Goal: Task Accomplishment & Management: Use online tool/utility

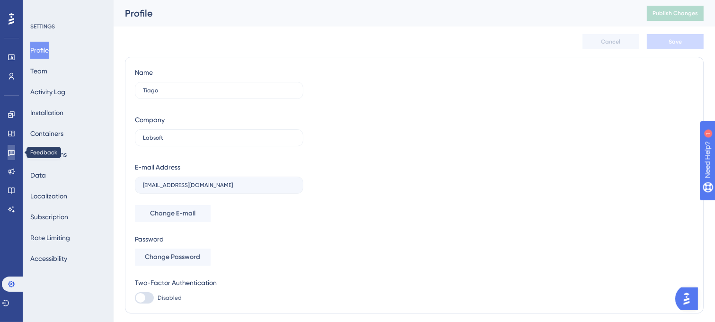
click at [11, 151] on icon at bounding box center [11, 153] width 7 height 6
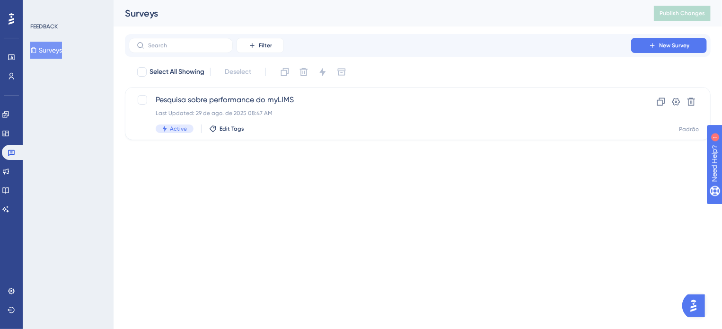
click at [53, 48] on button "Surveys" at bounding box center [46, 50] width 32 height 17
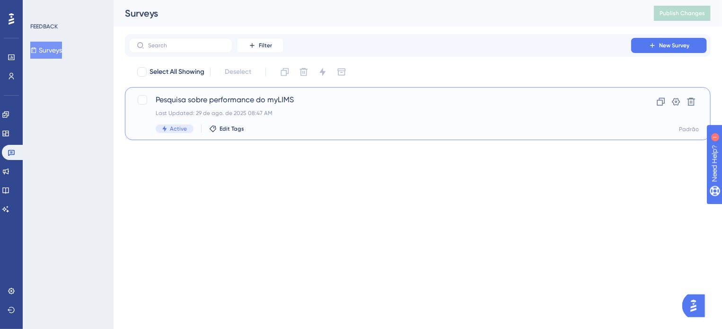
click at [197, 101] on span "Pesquisa sobre performance do myLIMS" at bounding box center [380, 99] width 448 height 11
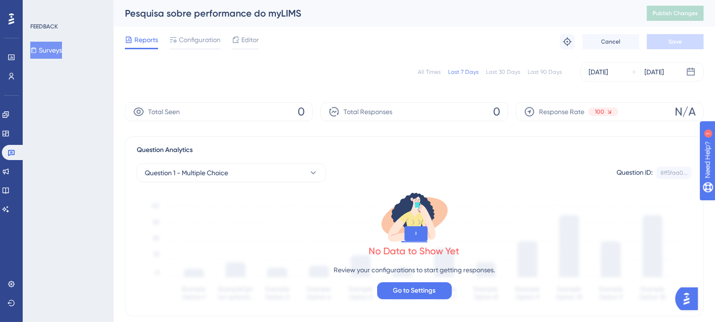
click at [433, 71] on div "All Times" at bounding box center [429, 72] width 23 height 8
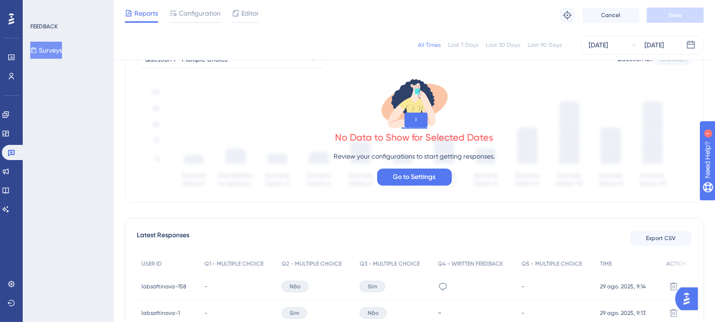
scroll to position [26, 0]
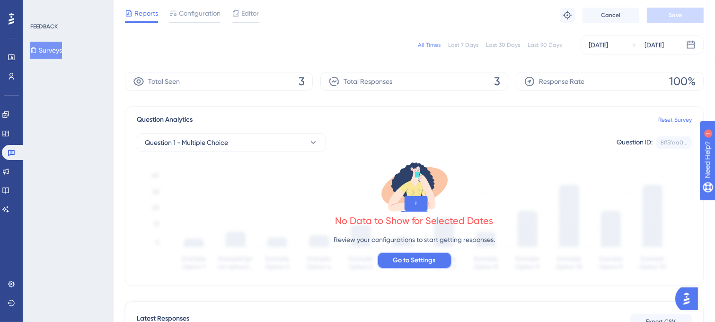
click at [432, 259] on span "Go to Settings" at bounding box center [414, 260] width 43 height 11
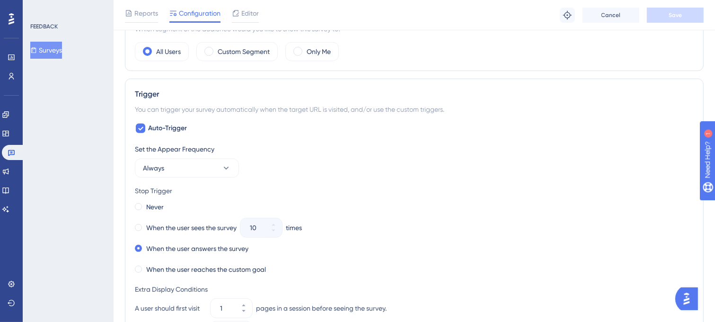
scroll to position [426, 0]
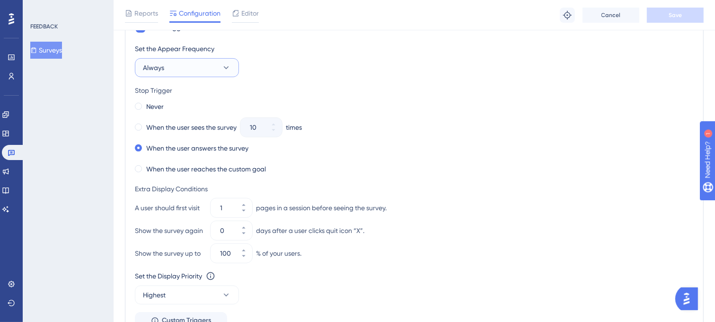
click at [222, 67] on icon at bounding box center [225, 67] width 9 height 9
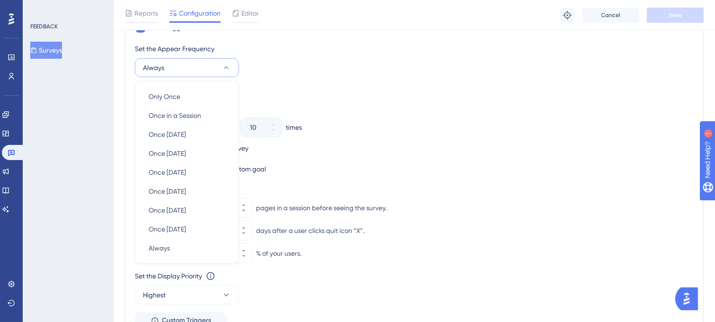
scroll to position [436, 0]
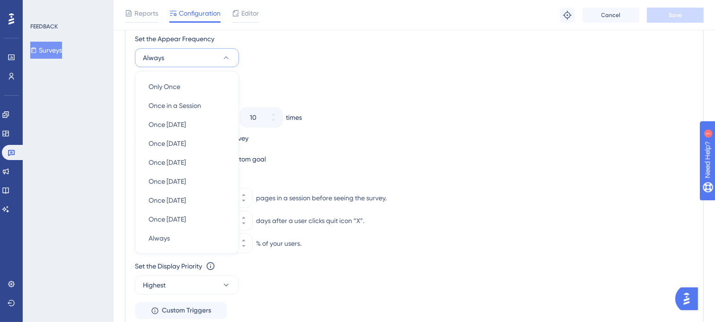
click at [220, 49] on button "Always" at bounding box center [187, 57] width 104 height 19
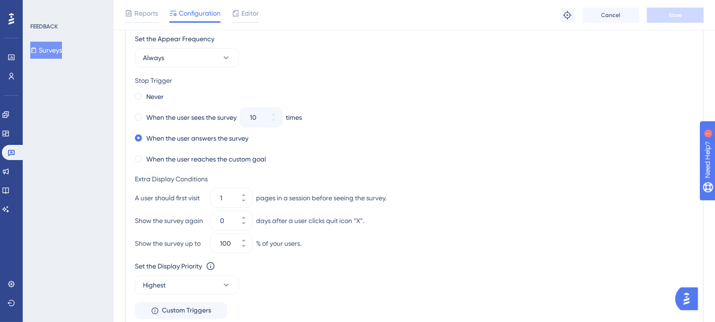
click at [446, 126] on div "Never When the user sees the survey 10 times When the user answers the survey W…" at bounding box center [414, 128] width 559 height 76
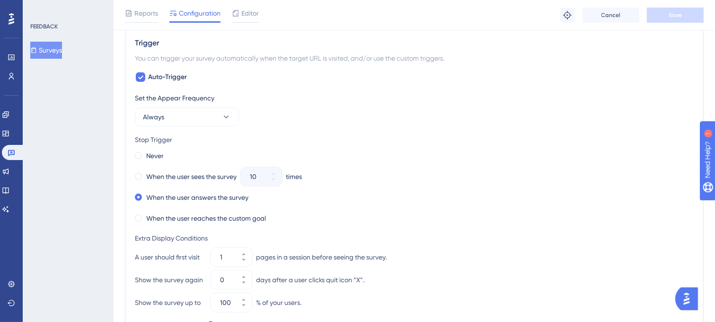
scroll to position [378, 0]
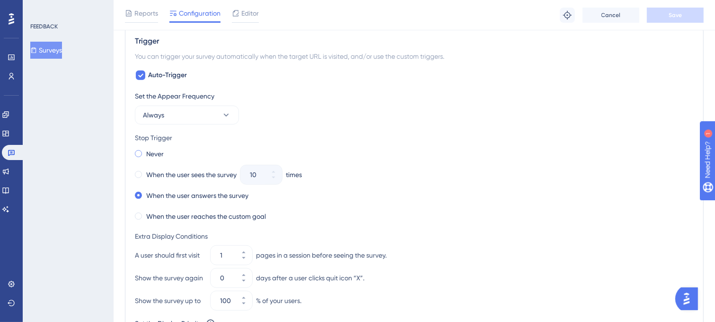
click at [140, 152] on span at bounding box center [138, 153] width 7 height 7
click at [145, 151] on input "radio" at bounding box center [145, 151] width 0 height 0
click at [681, 20] on button "Save" at bounding box center [675, 15] width 57 height 15
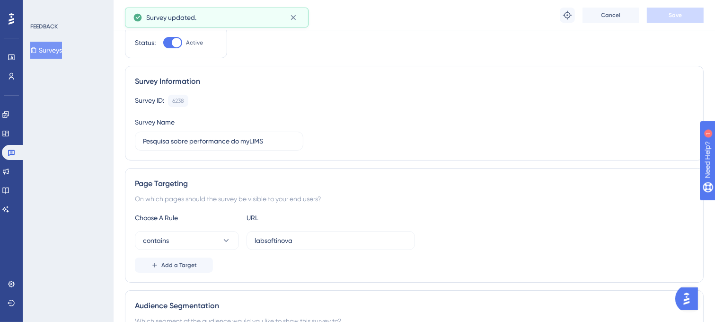
scroll to position [0, 0]
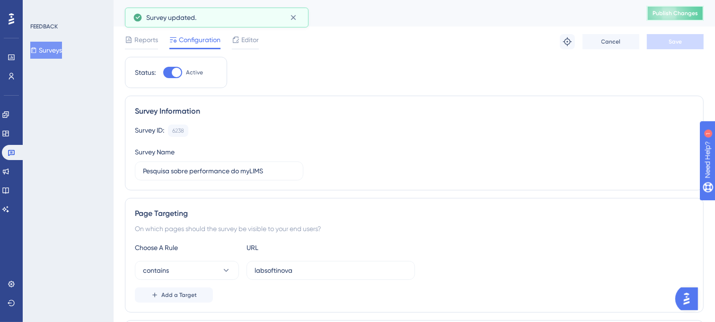
click at [703, 18] on button "Publish Changes" at bounding box center [675, 13] width 57 height 15
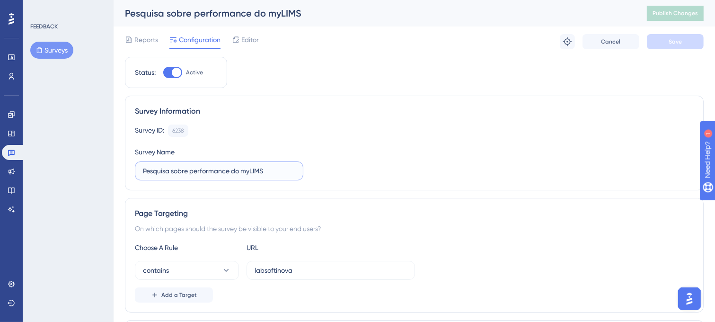
click at [190, 170] on input "Pesquisa sobre performance do myLIMS" at bounding box center [219, 171] width 152 height 10
click at [266, 170] on input "Pesquisa de performance do myLIMS" at bounding box center [219, 171] width 152 height 10
type input "Pesquisa de performance do myLIMS"
click at [665, 44] on button "Save" at bounding box center [675, 41] width 57 height 15
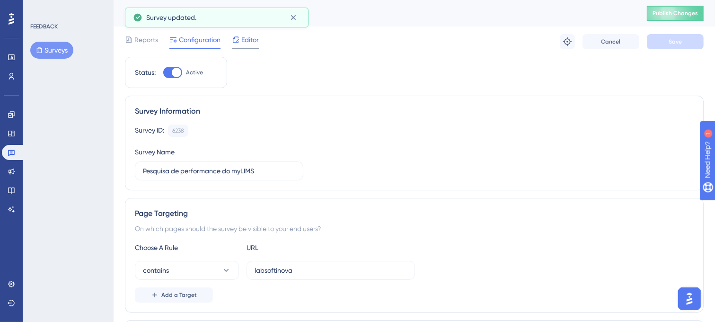
click at [251, 43] on span "Editor" at bounding box center [250, 39] width 18 height 11
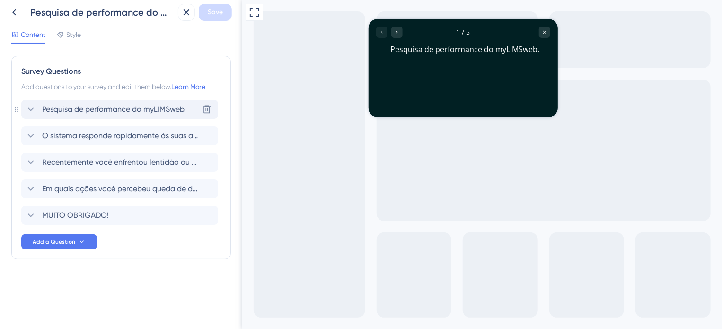
click at [35, 107] on icon at bounding box center [30, 109] width 11 height 11
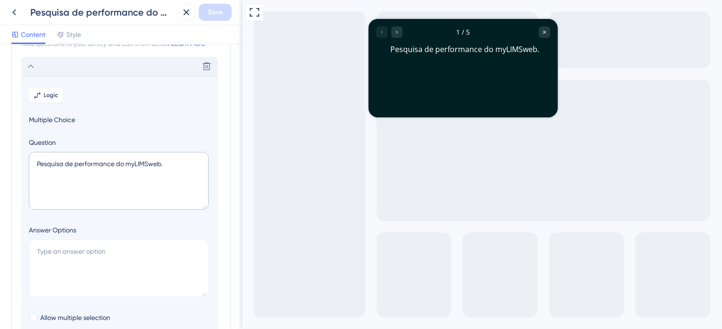
scroll to position [55, 0]
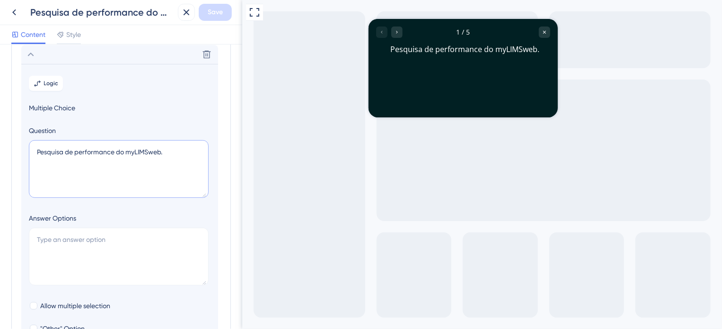
click at [171, 154] on textarea "Pesquisa de performance do myLIMSweb." at bounding box center [119, 169] width 180 height 58
click at [153, 150] on textarea "Pesquisa de performance do myLIMSweb." at bounding box center [119, 169] width 180 height 58
click at [171, 154] on textarea "Pesquisa de performance do myLIMSWeb." at bounding box center [119, 169] width 180 height 58
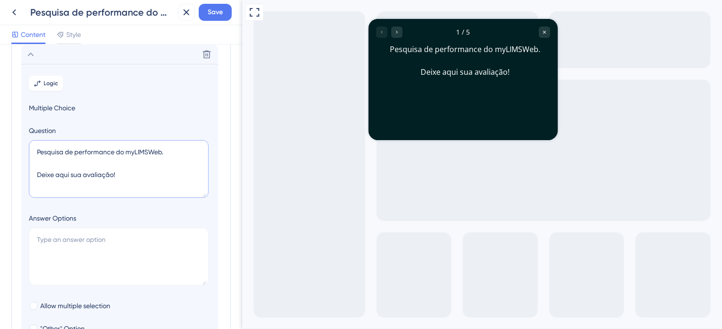
drag, startPoint x: 69, startPoint y: 172, endPoint x: 17, endPoint y: 172, distance: 51.6
click at [17, 172] on div "Survey Questions Add questions to your survey and edit them below. Learn More D…" at bounding box center [121, 275] width 220 height 549
type textarea "Pesquisa de performance do myLIMSWeb. Pedimos sua avaliação!"
click at [138, 204] on section "Logic Multiple Choice Question Pesquisa de performance do myLIMSWeb. Pedimos su…" at bounding box center [119, 237] width 197 height 346
click at [132, 115] on section "Logic Multiple Choice Question Pesquisa de performance do myLIMSWeb. Pedimos su…" at bounding box center [119, 237] width 197 height 346
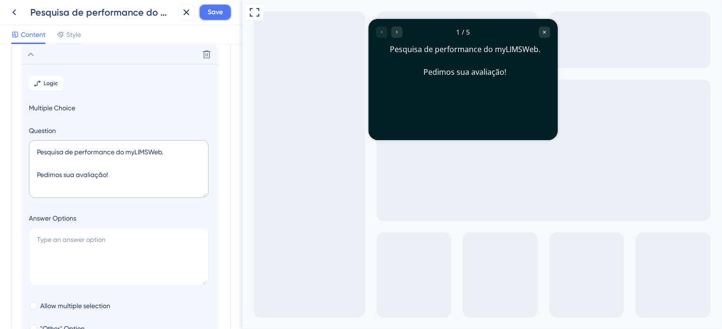
click at [209, 16] on span "Save" at bounding box center [215, 12] width 15 height 11
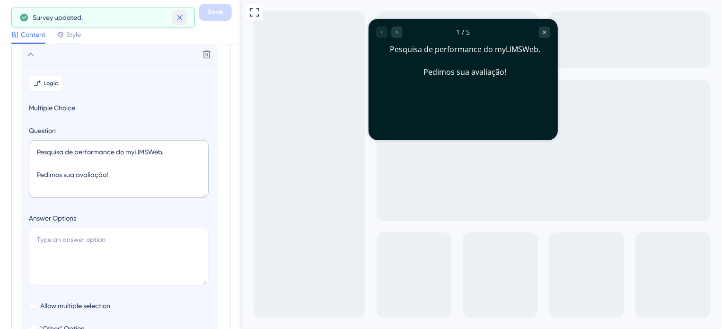
click at [179, 17] on icon at bounding box center [179, 17] width 5 height 5
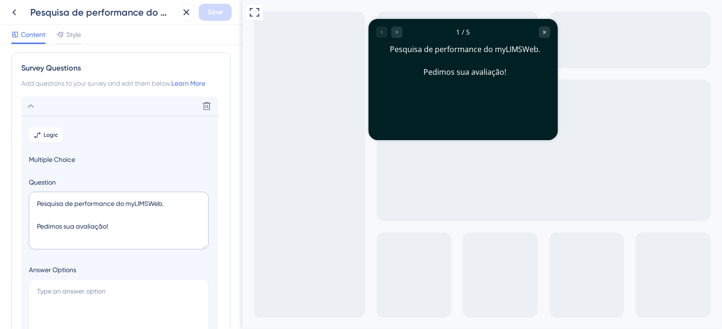
scroll to position [0, 0]
click at [70, 35] on span "Style" at bounding box center [73, 34] width 15 height 11
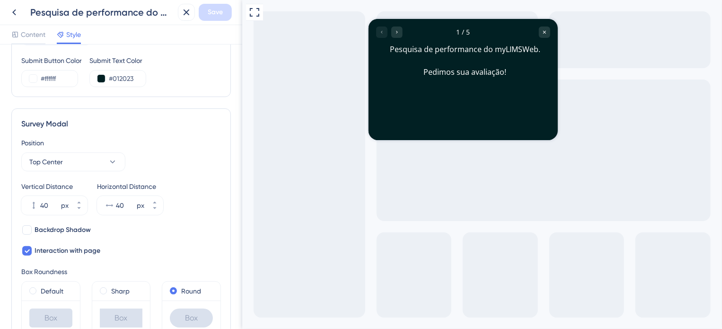
scroll to position [237, 0]
click at [117, 159] on icon at bounding box center [112, 161] width 9 height 9
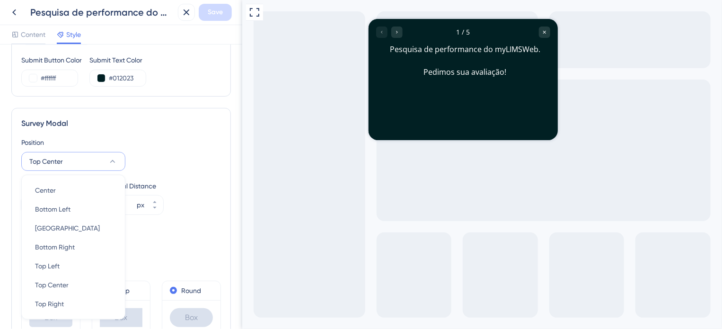
scroll to position [296, 0]
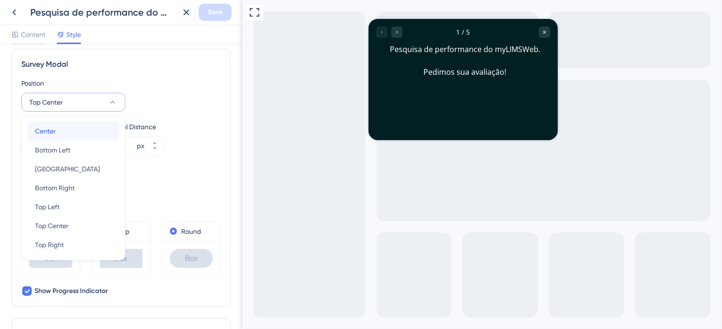
click at [70, 130] on div "Center Center" at bounding box center [73, 131] width 77 height 19
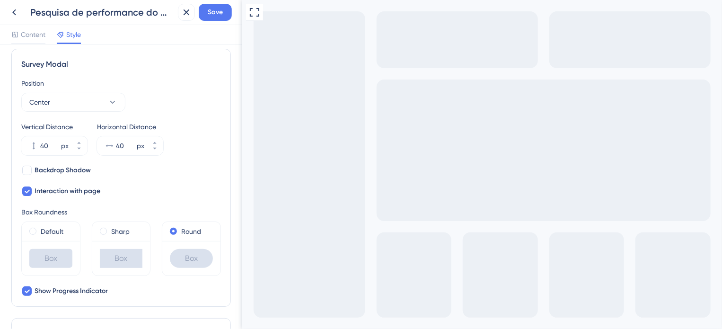
click at [209, 173] on div "Backdrop Shadow Interaction with page" at bounding box center [121, 181] width 200 height 32
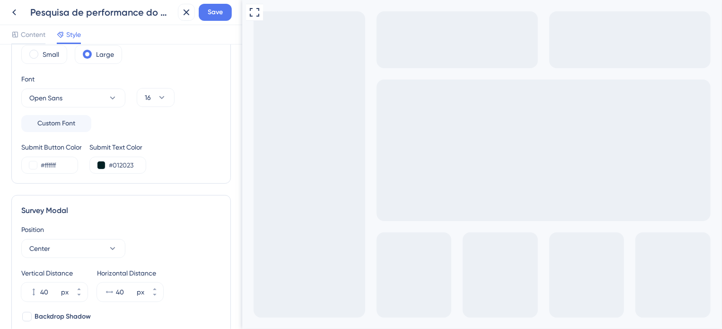
scroll to position [144, 0]
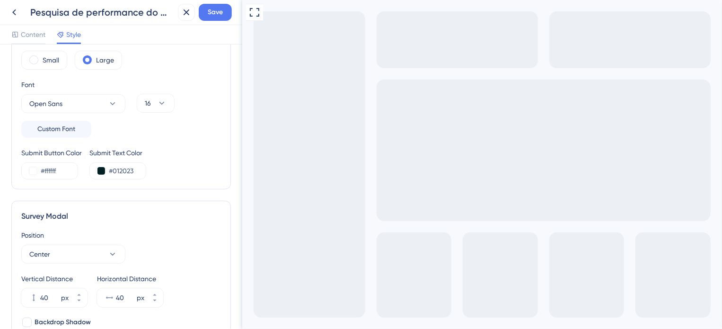
click at [167, 240] on div "Position Center" at bounding box center [121, 246] width 200 height 34
click at [210, 16] on span "Save" at bounding box center [215, 12] width 15 height 11
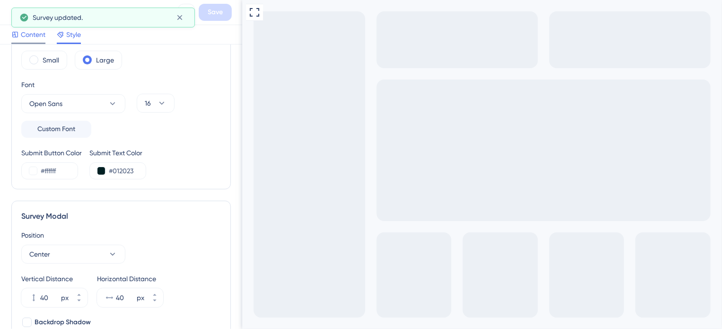
click at [32, 37] on span "Content" at bounding box center [33, 34] width 25 height 11
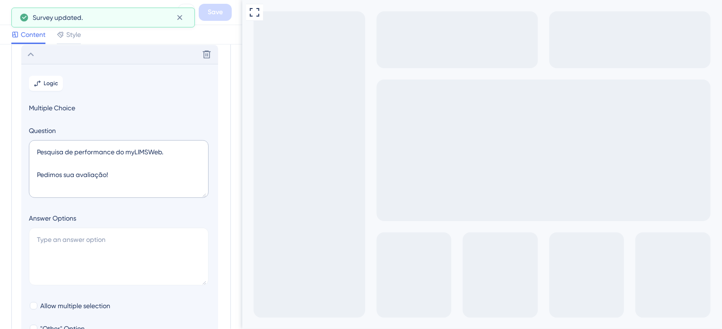
click at [95, 49] on div "Delete" at bounding box center [119, 54] width 197 height 19
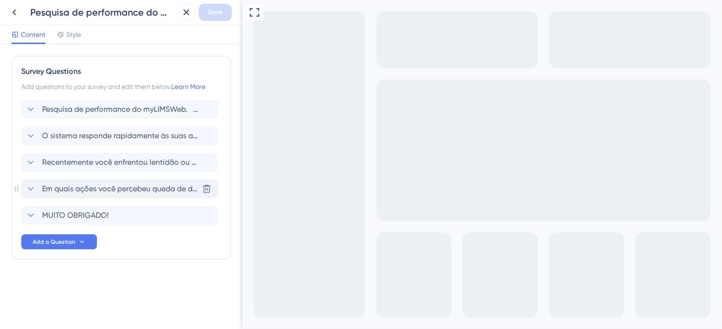
click at [119, 188] on span "Em quais ações você percebeu queda de desempenho? (ex: ao carregar páginas, ger…" at bounding box center [120, 188] width 156 height 11
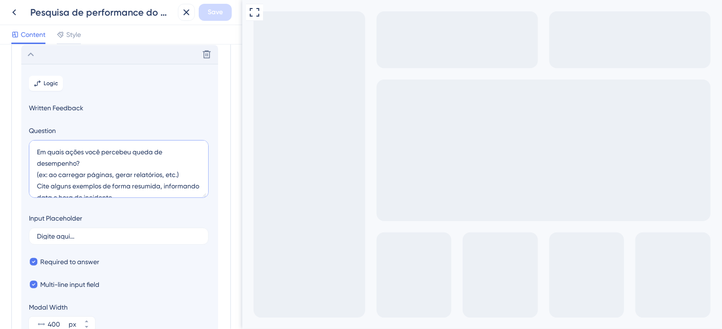
drag, startPoint x: 159, startPoint y: 188, endPoint x: 30, endPoint y: 141, distance: 136.9
click at [30, 141] on textarea "Em quais ações você percebeu queda de desempenho? (ex: ao carregar páginas, ger…" at bounding box center [119, 169] width 180 height 58
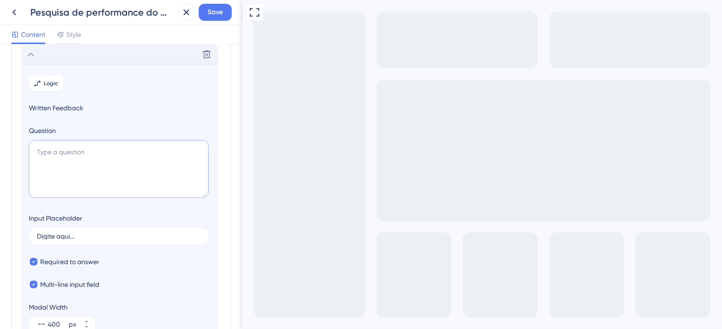
paste textarea "Em quais ações você percebeu queda de desempenho? (ex: ao acessar alguma das te…"
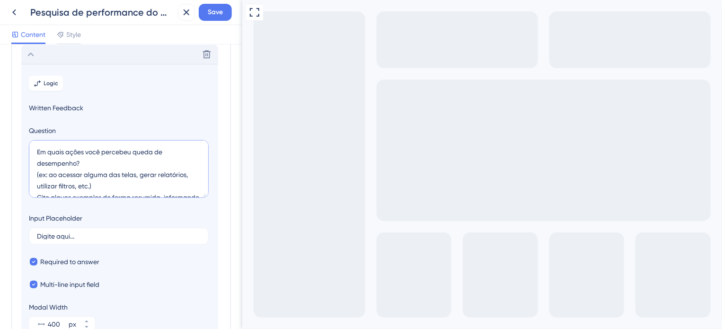
type textarea "Em quais ações você percebeu queda de desempenho? (ex: ao acessar alguma das te…"
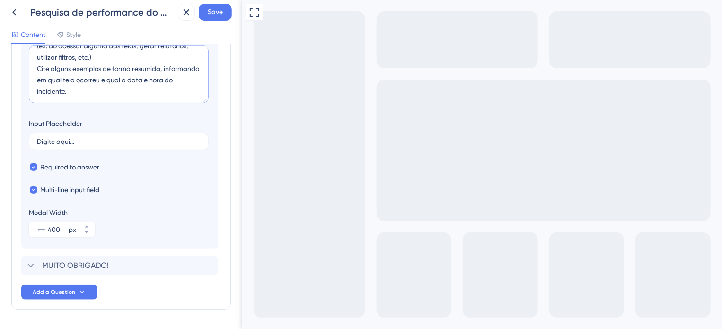
scroll to position [182, 0]
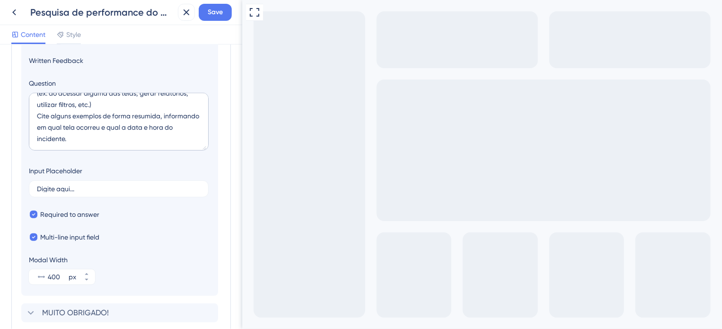
click at [196, 63] on span "Written Feedback" at bounding box center [120, 60] width 182 height 11
click at [210, 15] on span "Save" at bounding box center [215, 12] width 15 height 11
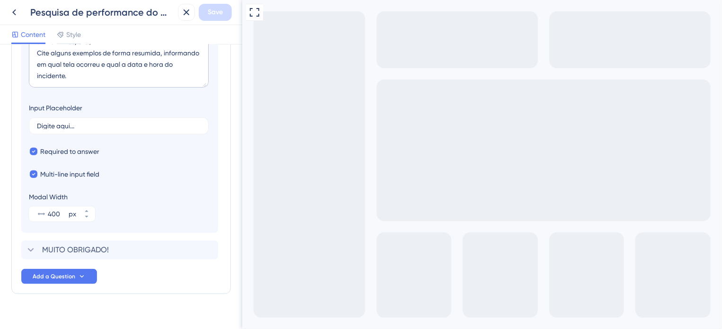
scroll to position [258, 0]
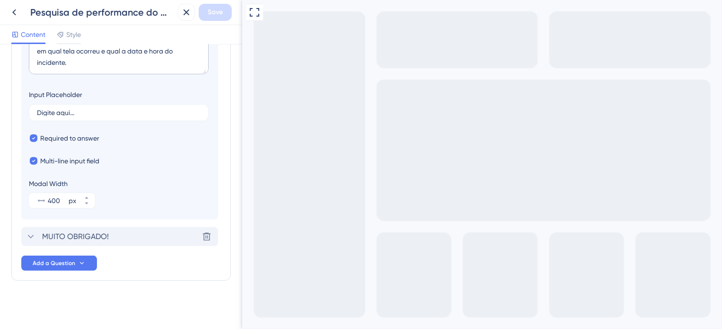
click at [97, 233] on span "MUITO OBRIGADO!" at bounding box center [75, 236] width 67 height 11
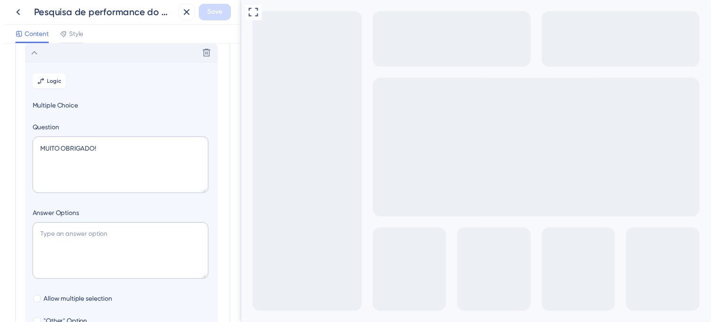
scroll to position [161, 0]
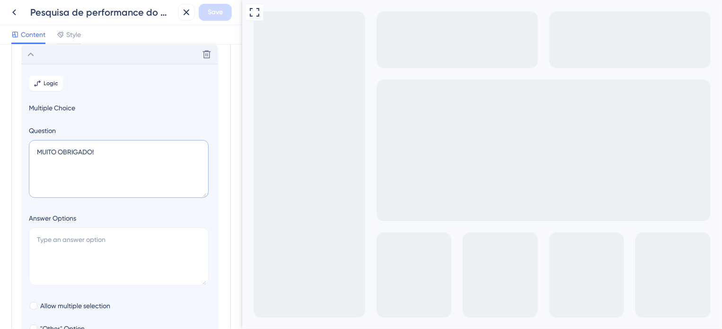
drag, startPoint x: 107, startPoint y: 154, endPoint x: 22, endPoint y: 145, distance: 85.6
click at [22, 145] on section "Logic Multiple Choice Question MUITO OBRIGADO! Answer Options Allow multiple se…" at bounding box center [119, 237] width 197 height 346
click at [112, 110] on span "Multiple Choice" at bounding box center [120, 107] width 182 height 11
click at [206, 8] on button "Save" at bounding box center [215, 12] width 33 height 17
click at [87, 151] on textarea "Agradecemos a sua participação!" at bounding box center [119, 169] width 180 height 58
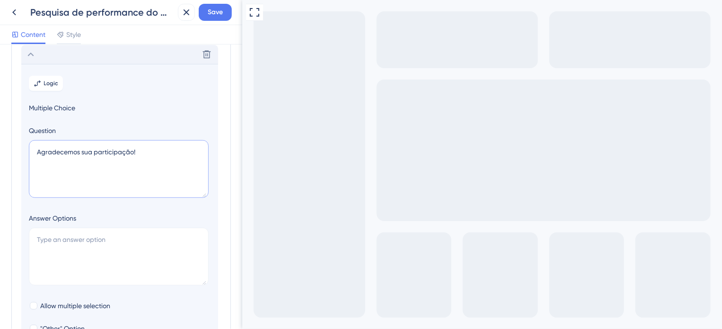
type textarea "Agradecemos sua participação!"
click at [167, 105] on span "Multiple Choice" at bounding box center [120, 107] width 182 height 11
click at [211, 14] on span "Save" at bounding box center [215, 12] width 15 height 11
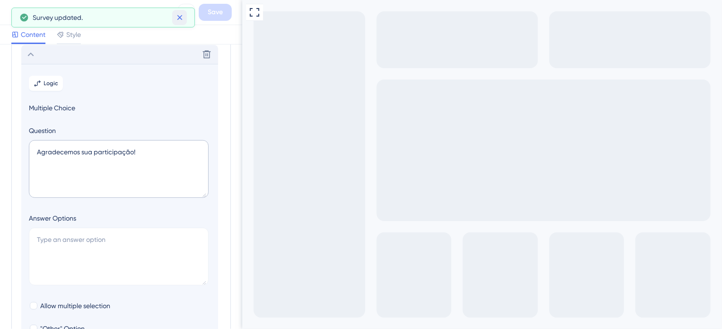
click at [180, 16] on icon at bounding box center [179, 17] width 5 height 5
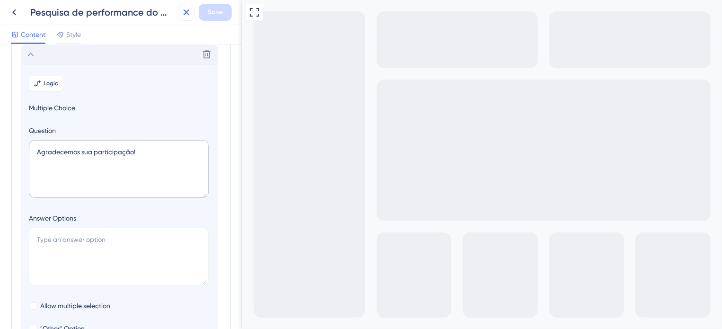
click at [191, 12] on icon at bounding box center [186, 12] width 11 height 11
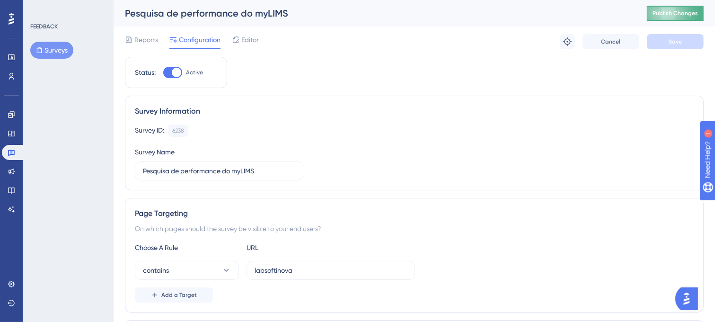
click at [693, 15] on span "Publish Changes" at bounding box center [674, 13] width 45 height 8
click at [241, 44] on span "Editor" at bounding box center [250, 39] width 18 height 11
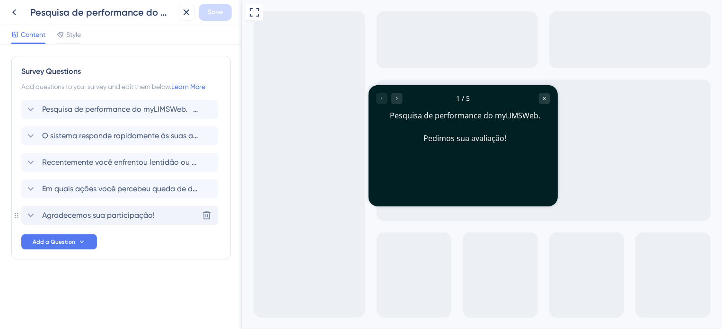
click at [174, 215] on div "Agradecemos sua participação! [GEOGRAPHIC_DATA]" at bounding box center [119, 215] width 197 height 19
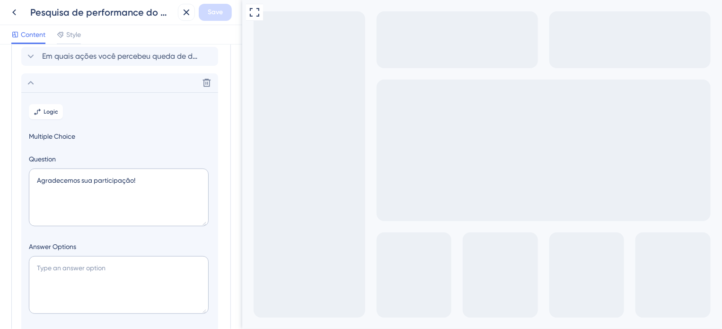
scroll to position [88, 0]
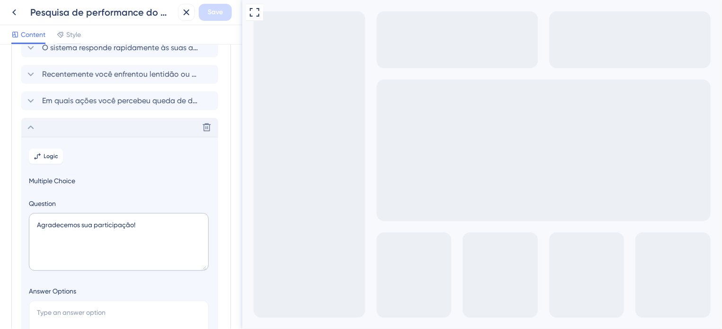
click at [60, 128] on div "Delete" at bounding box center [119, 127] width 197 height 19
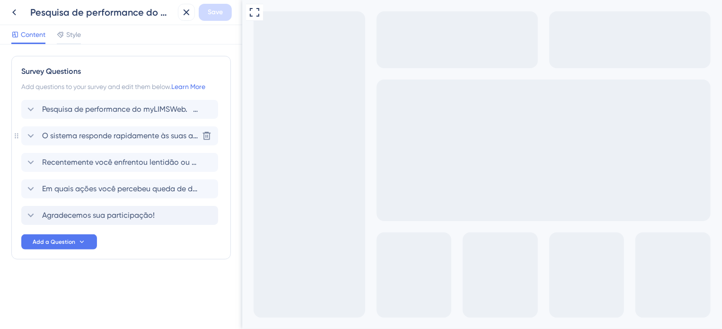
scroll to position [0, 0]
click at [117, 191] on span "Em quais ações você percebeu queda de desempenho? (ex: ao acessar alguma das te…" at bounding box center [120, 188] width 156 height 11
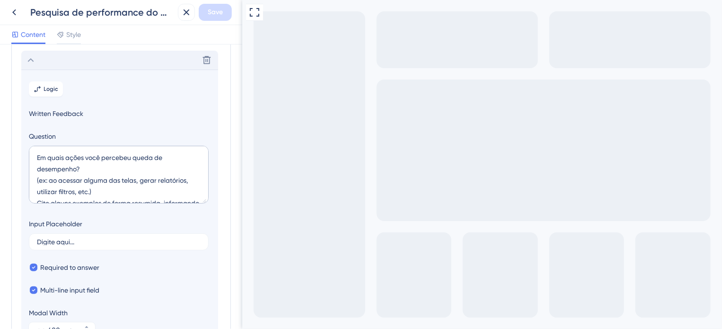
scroll to position [134, 0]
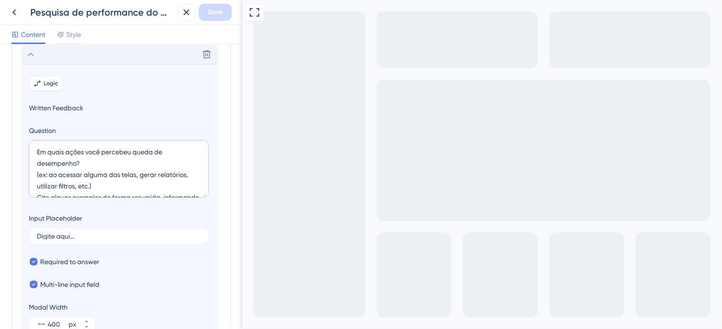
click at [47, 87] on button "Logic" at bounding box center [46, 83] width 34 height 15
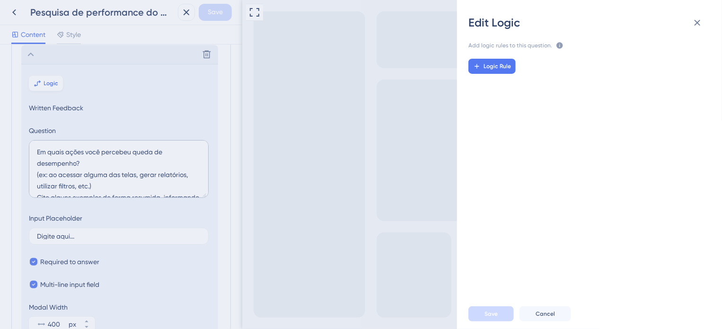
click at [47, 87] on div "Edit Logic Add logic rules to this question. The rules will apply after this qu…" at bounding box center [361, 164] width 722 height 329
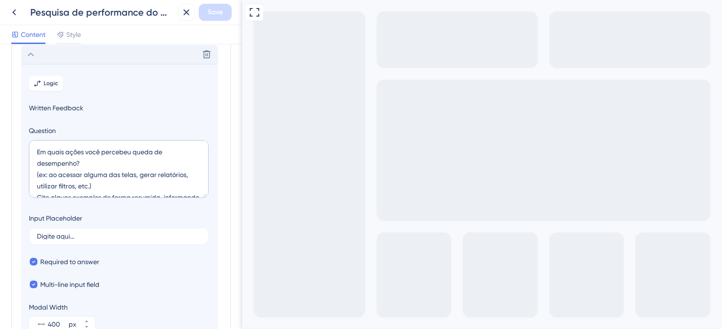
click at [26, 53] on icon at bounding box center [30, 54] width 11 height 11
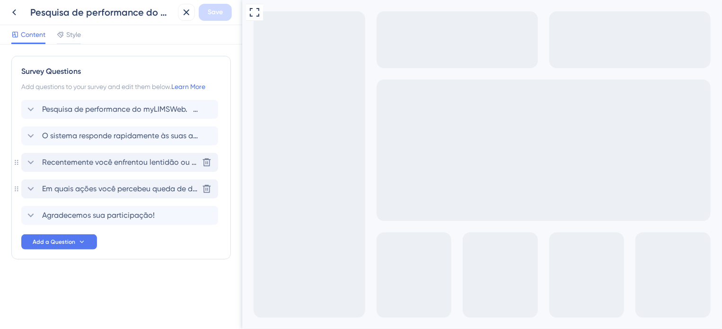
click at [56, 160] on span "Recentemente você enfrentou lentidão ou travamentos ao utilizar o sistema?" at bounding box center [120, 162] width 156 height 11
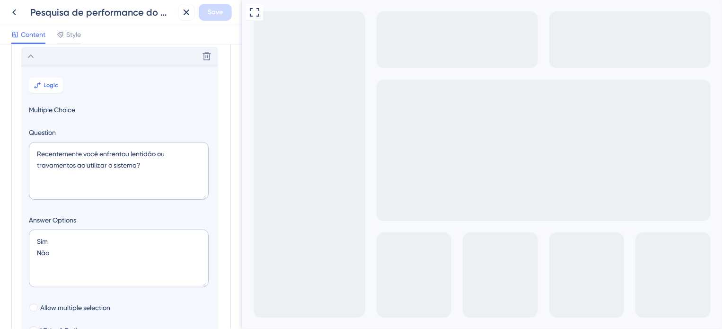
scroll to position [108, 0]
click at [44, 79] on span "Logic" at bounding box center [51, 83] width 15 height 8
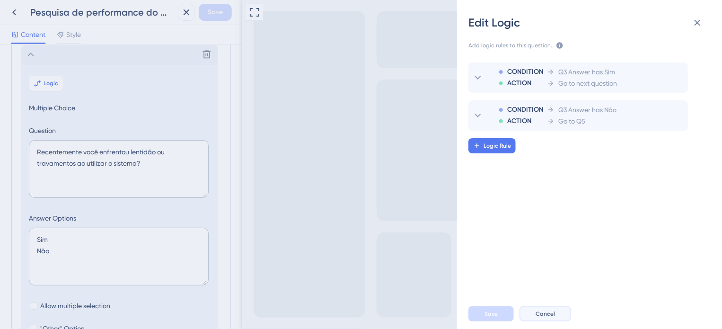
click at [559, 313] on button "Cancel" at bounding box center [545, 313] width 52 height 15
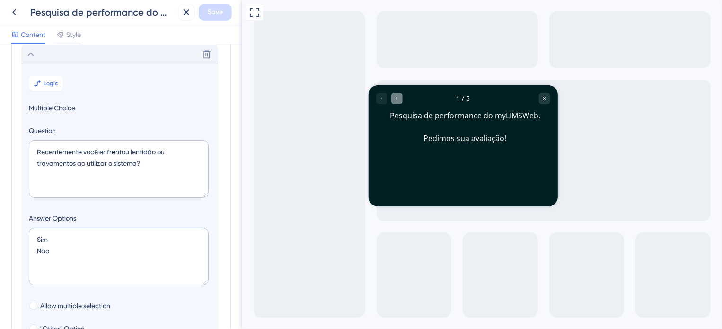
click at [396, 102] on div "Go to Question 2" at bounding box center [396, 97] width 11 height 11
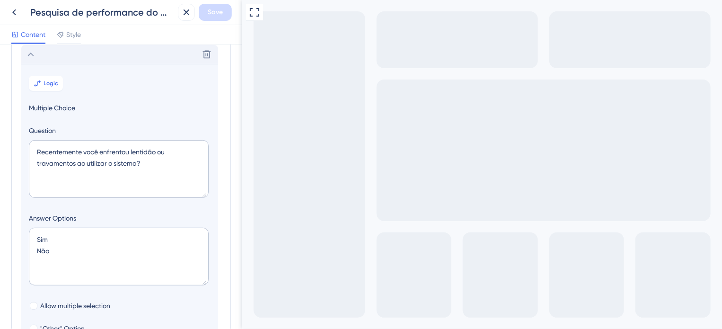
type textarea "tete"
click at [211, 217] on section "Logic Multiple Choice Question Recentemente você enfrentou lentidão ou travamen…" at bounding box center [119, 237] width 197 height 346
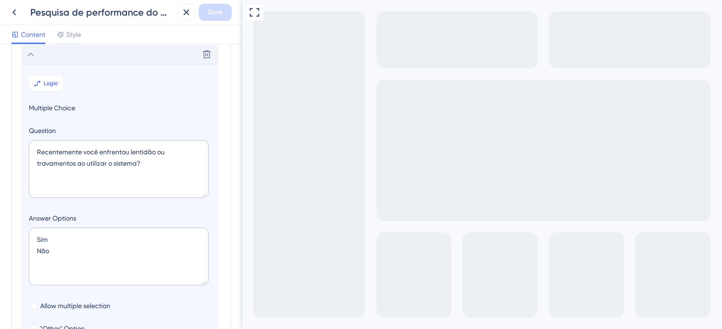
click at [26, 53] on icon at bounding box center [30, 54] width 11 height 11
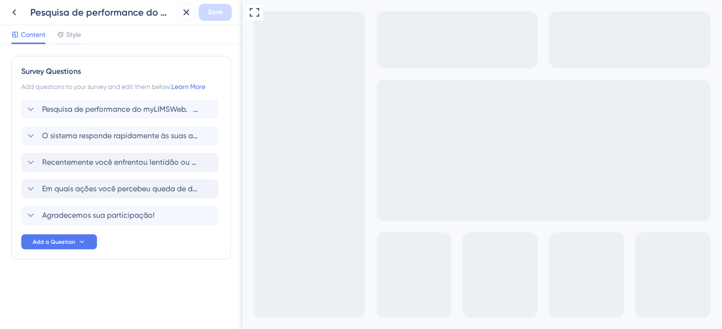
click at [128, 266] on div "Survey Questions Add questions to your survey and edit them below. Learn More P…" at bounding box center [121, 176] width 220 height 241
click at [70, 34] on span "Style" at bounding box center [73, 34] width 15 height 11
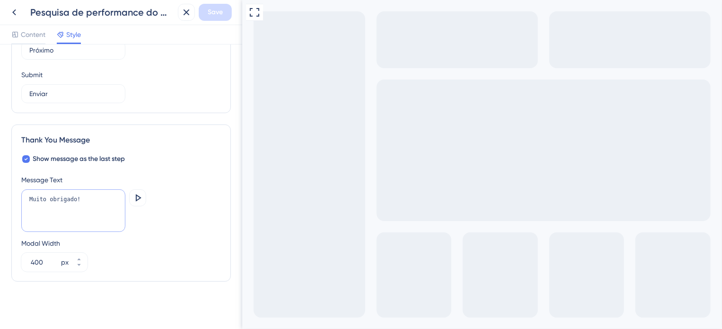
drag, startPoint x: 95, startPoint y: 198, endPoint x: 27, endPoint y: 196, distance: 67.2
click at [27, 196] on textarea "Muito obrigado!" at bounding box center [73, 210] width 104 height 43
type textarea "Agradecemos sua participação!"
click at [167, 226] on div "Agradecemos sua participação! [GEOGRAPHIC_DATA]" at bounding box center [121, 211] width 200 height 44
click at [215, 0] on div "Pesquisa de performance do myLIMS Save" at bounding box center [121, 12] width 242 height 25
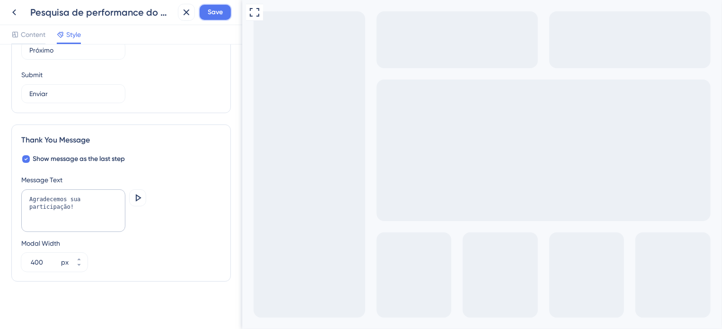
click at [215, 9] on span "Save" at bounding box center [215, 12] width 15 height 11
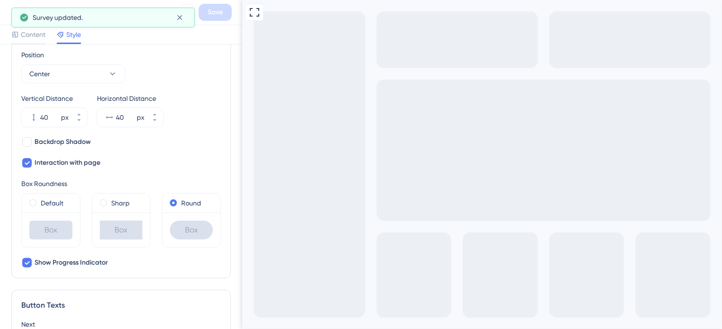
scroll to position [286, 0]
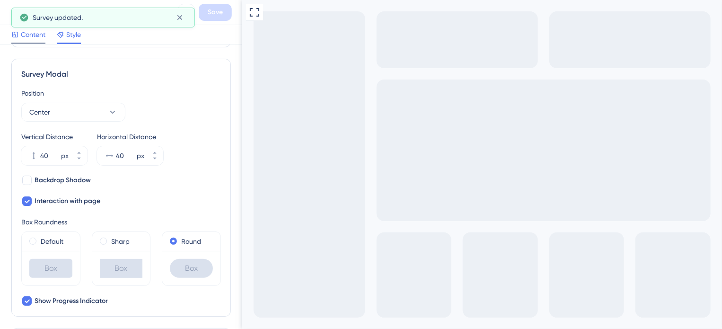
click at [32, 31] on span "Content" at bounding box center [33, 34] width 25 height 11
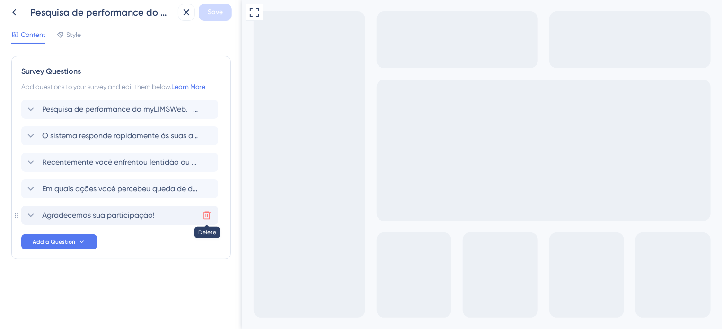
click at [206, 215] on icon at bounding box center [206, 215] width 9 height 9
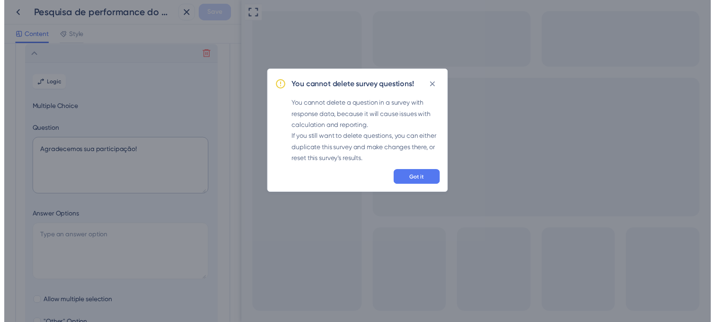
scroll to position [161, 0]
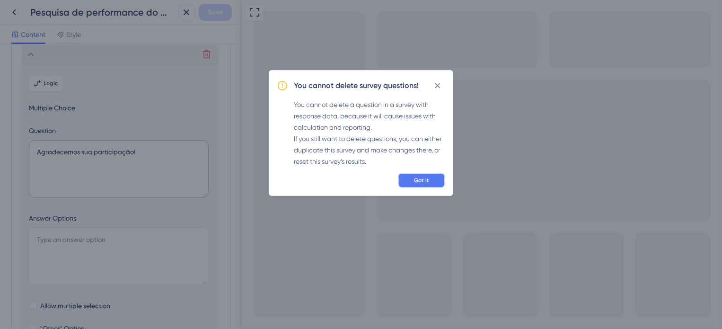
click at [422, 184] on button "Got it" at bounding box center [421, 180] width 47 height 15
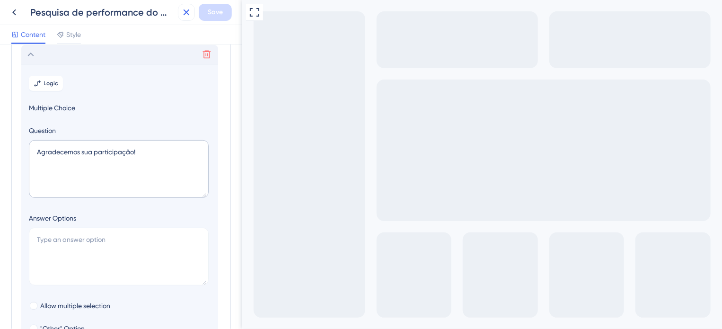
click at [184, 12] on icon at bounding box center [186, 12] width 11 height 11
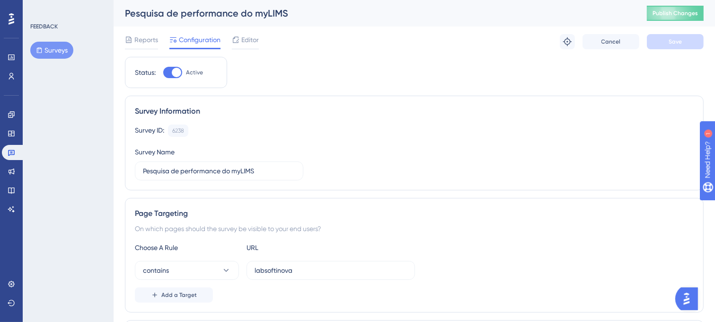
click at [49, 55] on button "Surveys" at bounding box center [51, 50] width 43 height 17
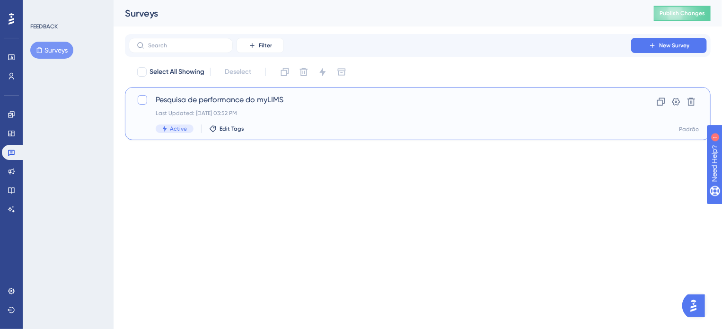
click at [148, 101] on label at bounding box center [143, 99] width 13 height 11
checkbox input "true"
click at [663, 101] on icon at bounding box center [660, 101] width 9 height 9
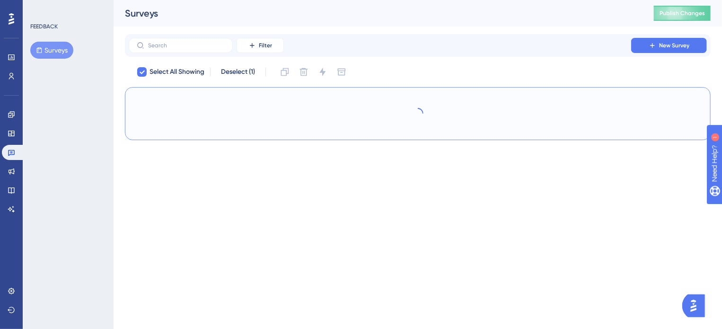
checkbox input "false"
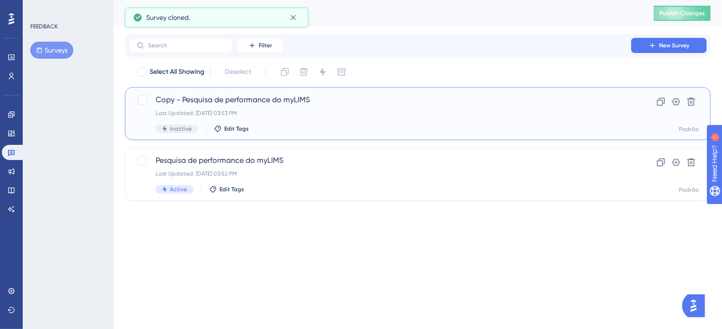
click at [164, 102] on span "Copy - Pesquisa de performance do myLIMS" at bounding box center [380, 99] width 448 height 11
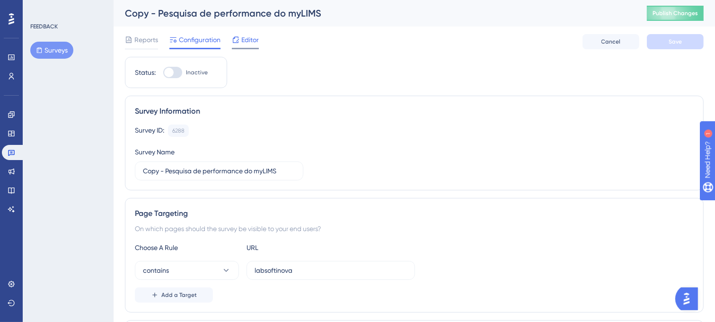
click at [248, 45] on span "Editor" at bounding box center [250, 39] width 18 height 11
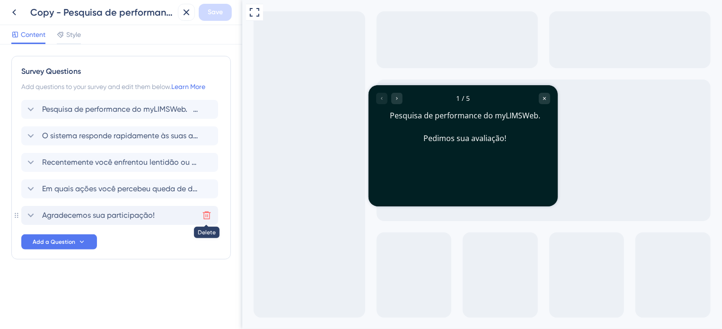
click at [207, 214] on icon at bounding box center [207, 215] width 8 height 8
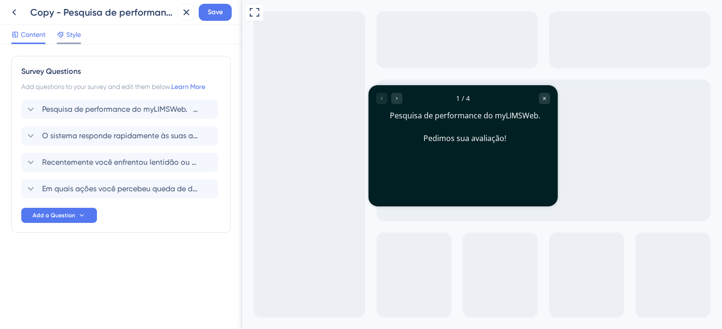
click at [71, 38] on span "Style" at bounding box center [73, 34] width 15 height 11
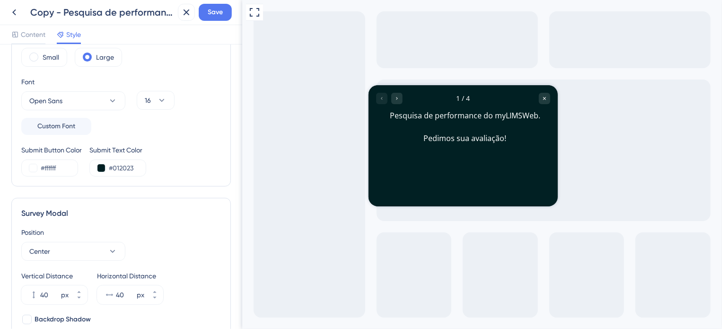
scroll to position [142, 0]
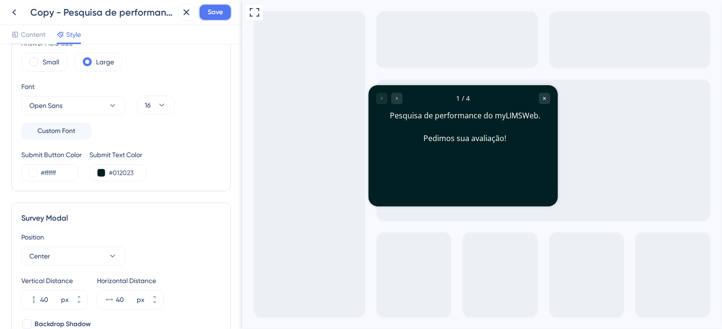
click at [212, 10] on span "Save" at bounding box center [215, 12] width 15 height 11
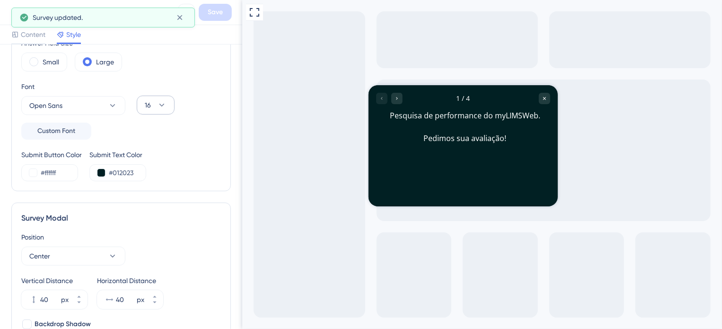
scroll to position [0, 0]
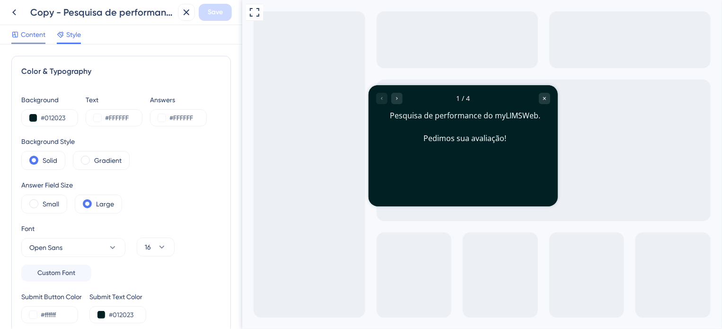
click at [43, 38] on span "Content" at bounding box center [33, 34] width 25 height 11
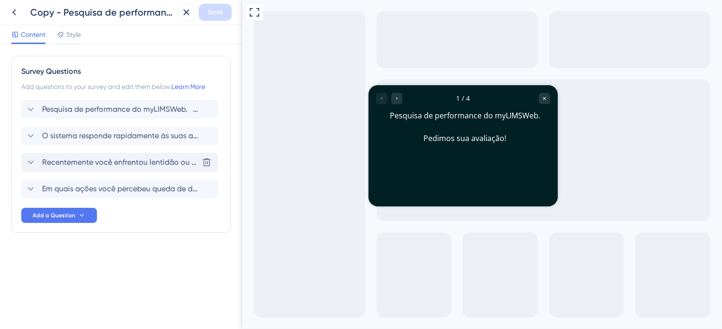
click at [155, 166] on span "Recentemente você enfrentou lentidão ou travamentos ao utilizar o sistema?" at bounding box center [120, 162] width 156 height 11
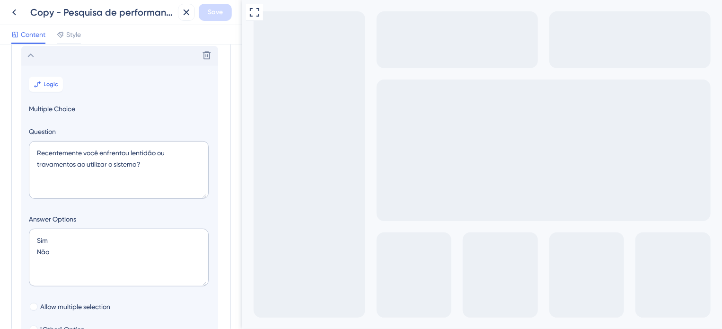
scroll to position [108, 0]
click at [58, 79] on span "Logic" at bounding box center [51, 83] width 15 height 8
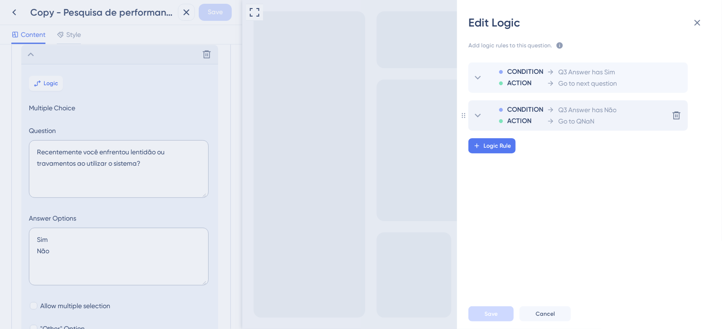
click at [566, 120] on span "Go to QNaN" at bounding box center [576, 120] width 36 height 11
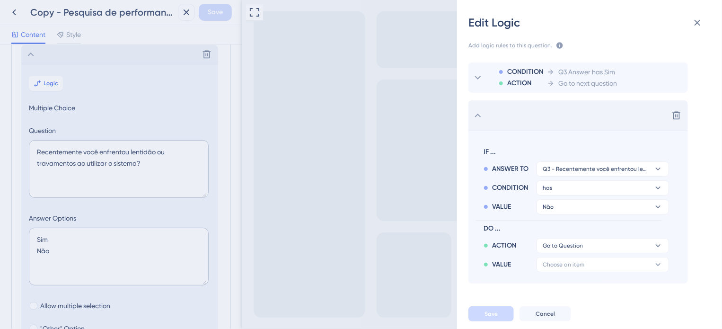
scroll to position [15, 0]
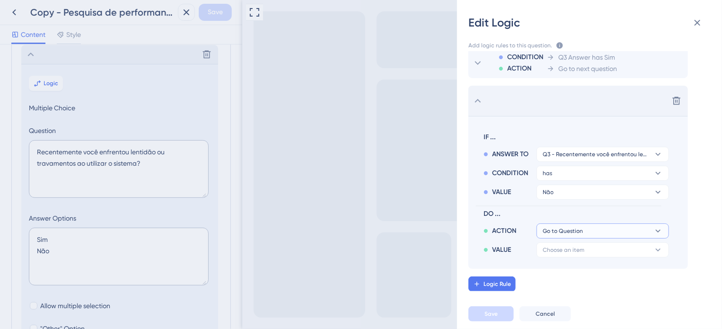
click at [657, 230] on icon at bounding box center [658, 230] width 5 height 3
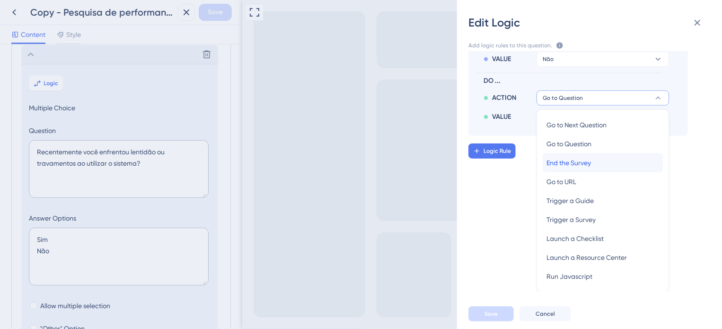
click at [592, 165] on div "End the Survey End the Survey" at bounding box center [602, 162] width 113 height 19
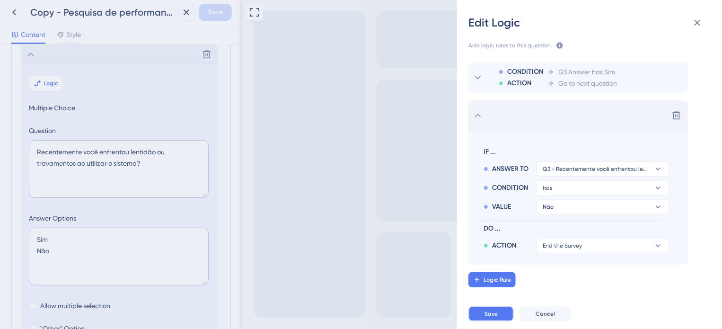
click at [496, 316] on span "Save" at bounding box center [490, 314] width 13 height 8
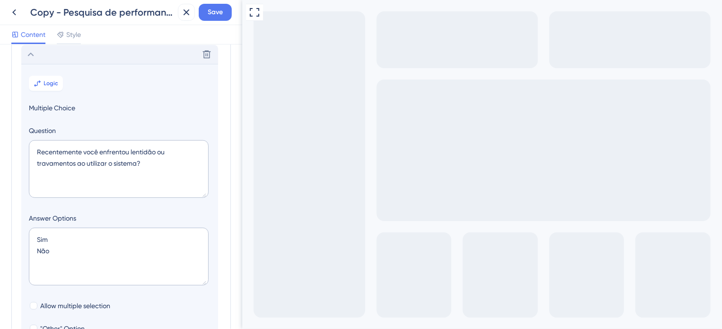
click at [30, 54] on icon at bounding box center [31, 55] width 6 height 4
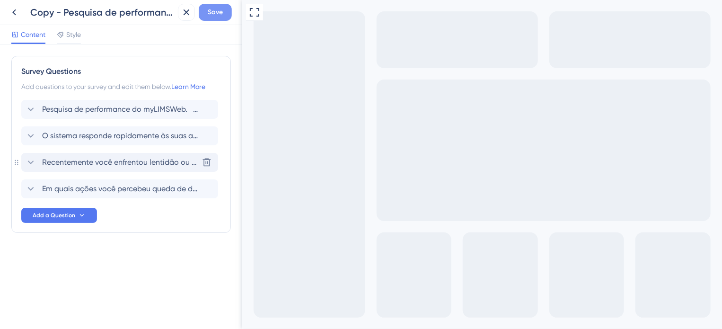
click at [206, 17] on button "Save" at bounding box center [215, 12] width 33 height 17
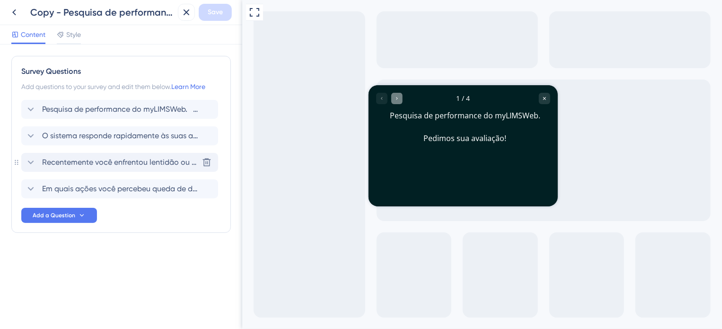
click at [395, 100] on icon "Go to Question 2" at bounding box center [397, 98] width 6 height 6
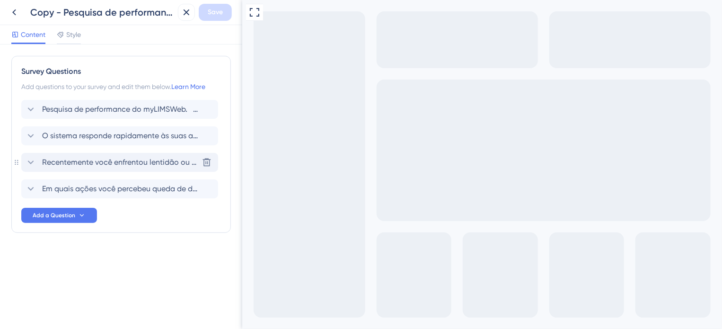
type textarea "wqewq"
click at [80, 34] on span "Style" at bounding box center [73, 34] width 15 height 11
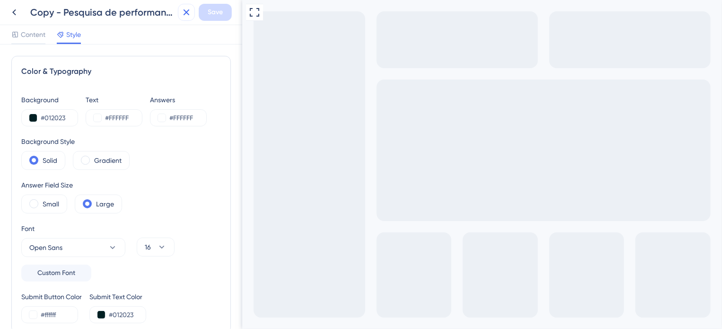
click at [188, 14] on icon at bounding box center [187, 12] width 6 height 6
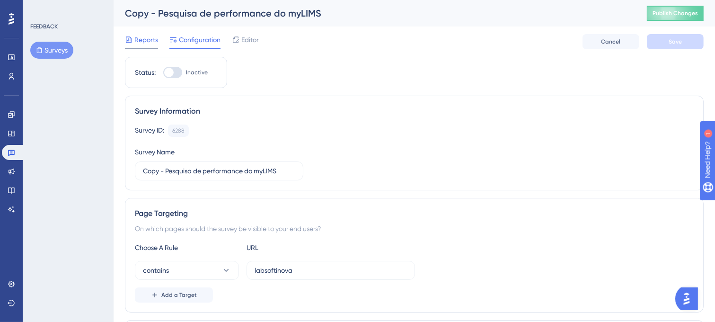
click at [142, 42] on span "Reports" at bounding box center [146, 39] width 24 height 11
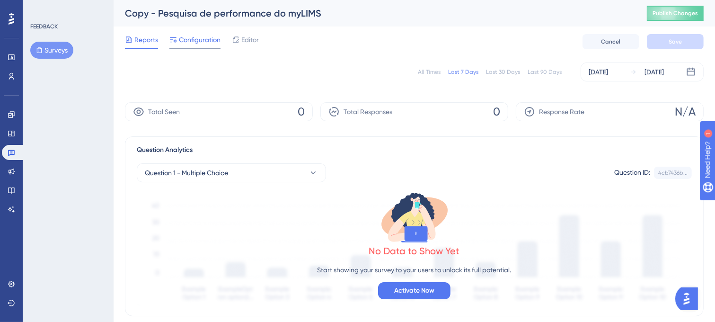
click at [189, 38] on span "Configuration" at bounding box center [200, 39] width 42 height 11
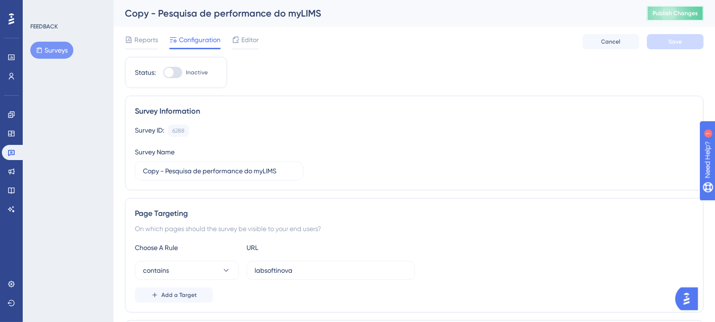
click at [668, 20] on button "Publish Changes" at bounding box center [675, 13] width 57 height 15
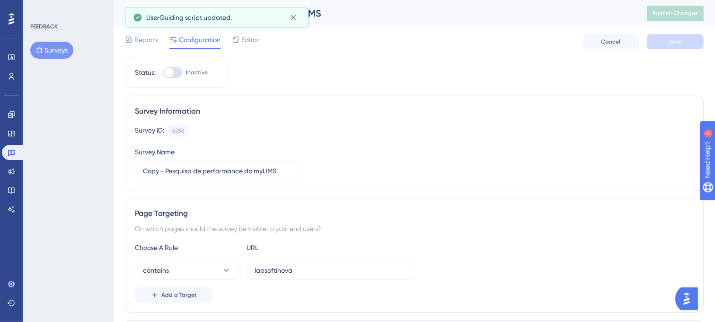
click at [56, 51] on button "Surveys" at bounding box center [51, 50] width 43 height 17
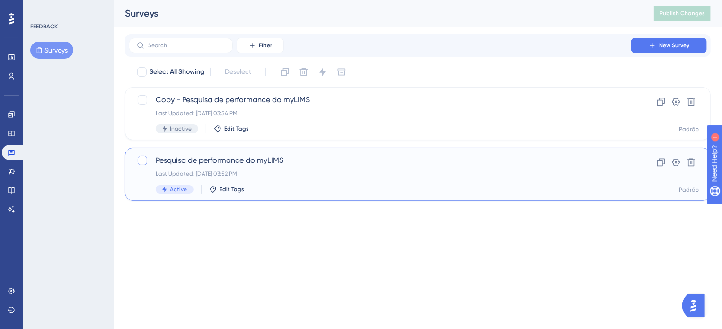
click at [142, 158] on div at bounding box center [142, 160] width 9 height 9
checkbox input "true"
click at [306, 71] on icon at bounding box center [304, 72] width 8 height 8
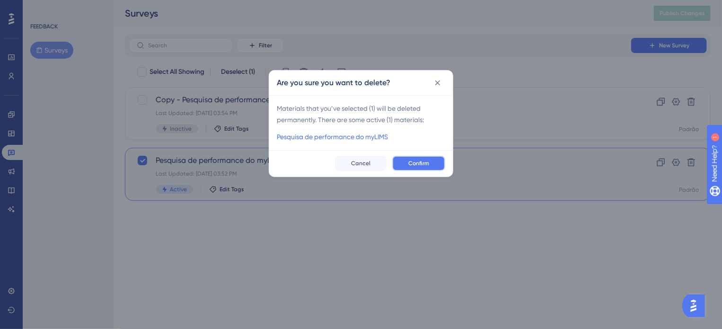
click at [412, 163] on span "Confirm" at bounding box center [418, 163] width 21 height 8
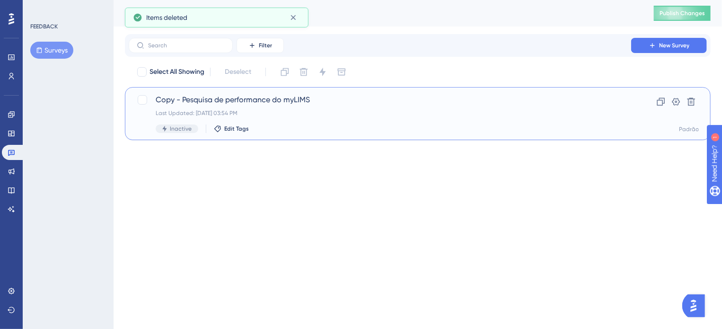
click at [172, 107] on div "Copy - Pesquisa de performance do myLIMS Last Updated: [DATE] 03:54 PM Inactive…" at bounding box center [380, 113] width 448 height 39
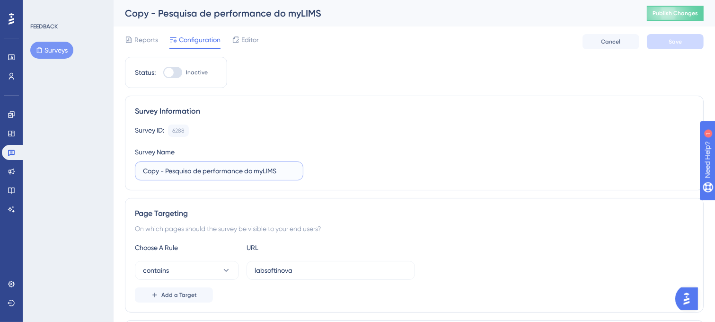
drag, startPoint x: 165, startPoint y: 170, endPoint x: 135, endPoint y: 169, distance: 29.3
click at [135, 169] on label "Copy - Pesquisa de performance do myLIMS" at bounding box center [219, 170] width 168 height 19
type input "Pesquisa de performance do myLIMS"
click at [685, 47] on button "Save" at bounding box center [675, 41] width 57 height 15
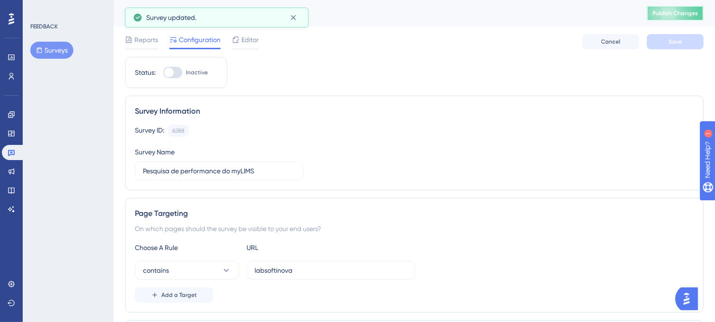
click at [683, 20] on button "Publish Changes" at bounding box center [675, 13] width 57 height 15
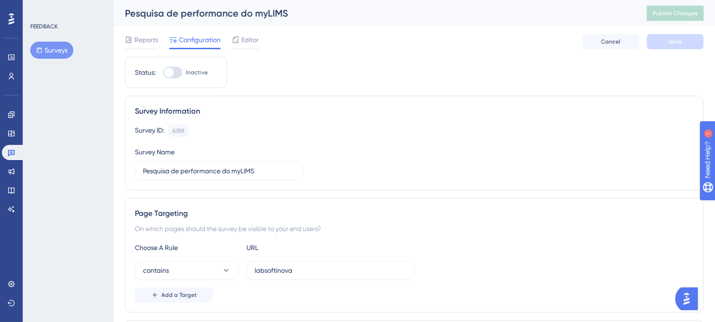
click at [181, 75] on div at bounding box center [172, 72] width 19 height 11
click at [163, 73] on input "Inactive" at bounding box center [163, 72] width 0 height 0
checkbox input "true"
click at [692, 45] on button "Save" at bounding box center [675, 41] width 57 height 15
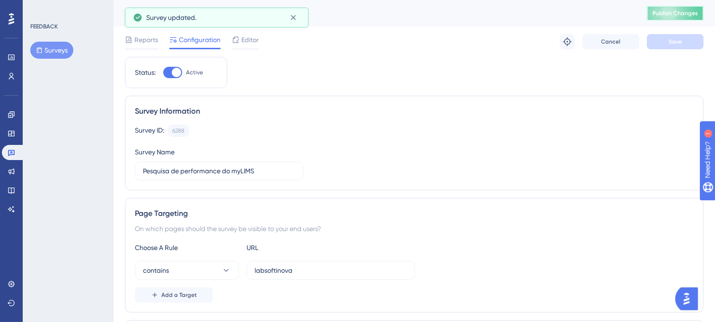
click at [680, 17] on span "Publish Changes" at bounding box center [674, 13] width 45 height 8
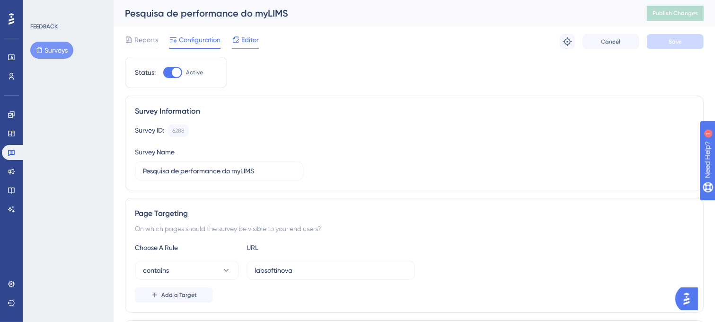
click at [238, 41] on icon at bounding box center [236, 40] width 8 height 8
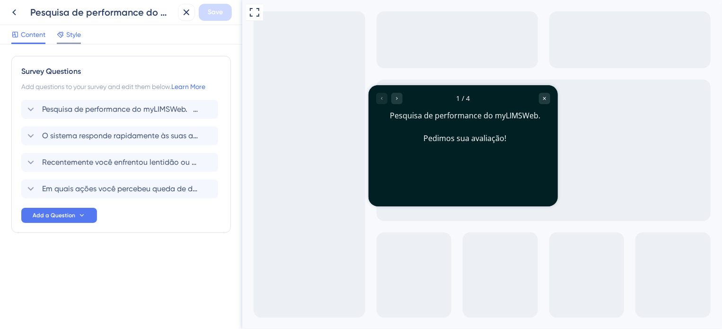
click at [76, 40] on div "Style" at bounding box center [69, 36] width 24 height 15
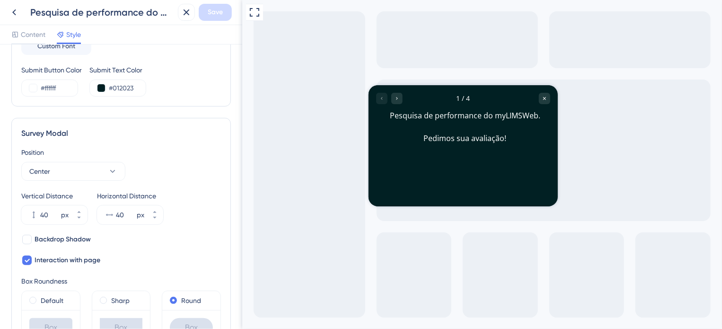
scroll to position [191, 0]
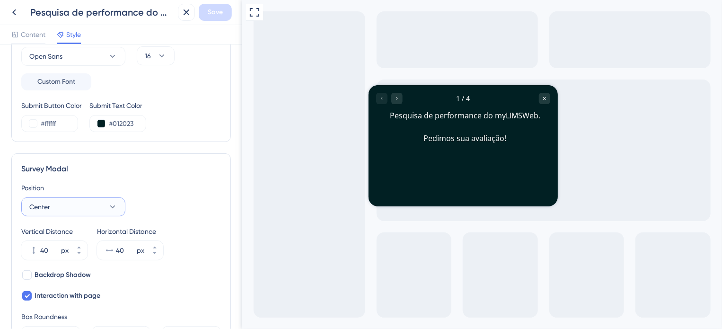
click at [105, 206] on button "Center" at bounding box center [73, 206] width 104 height 19
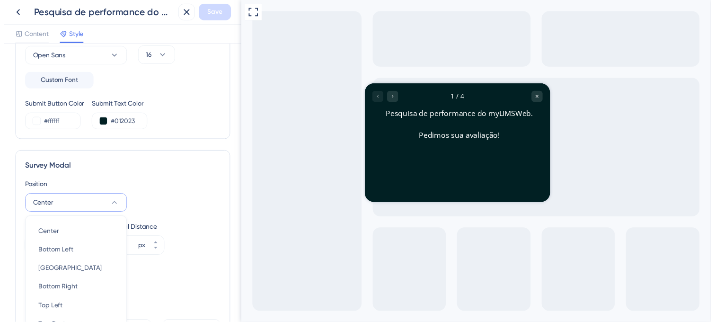
scroll to position [296, 0]
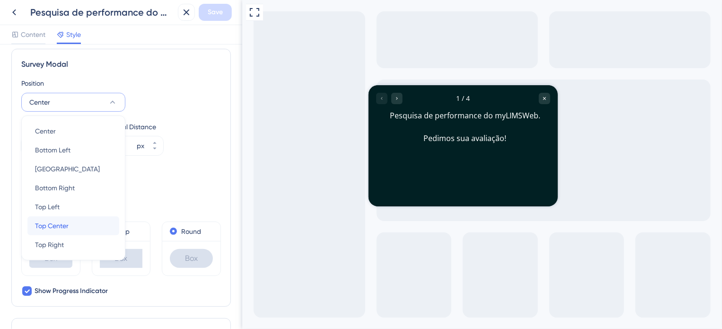
click at [95, 223] on div "Top Center Top Center" at bounding box center [73, 225] width 77 height 19
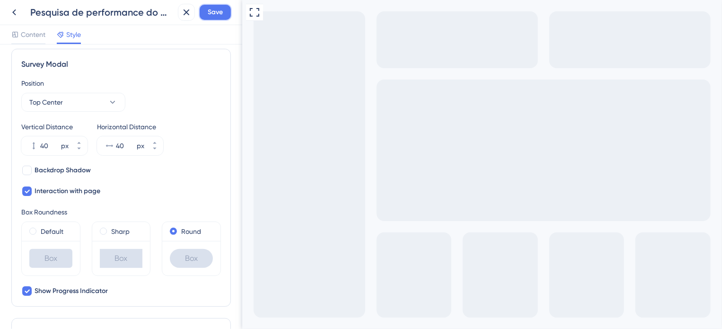
click at [212, 16] on span "Save" at bounding box center [215, 12] width 15 height 11
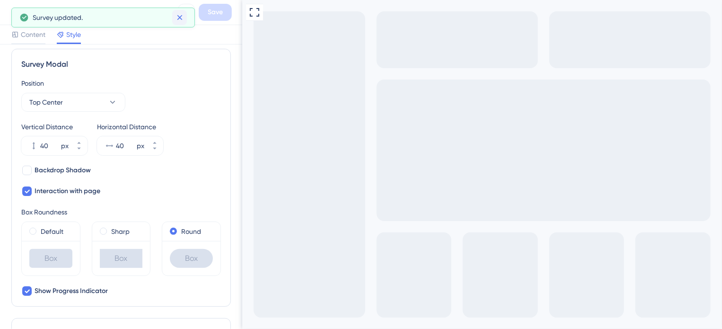
click at [180, 19] on icon at bounding box center [179, 17] width 9 height 9
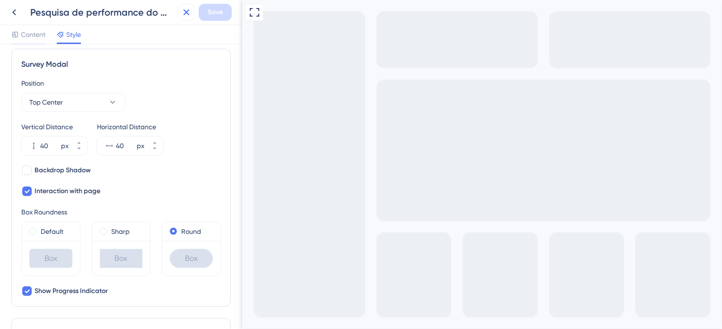
click at [187, 15] on icon at bounding box center [186, 12] width 11 height 11
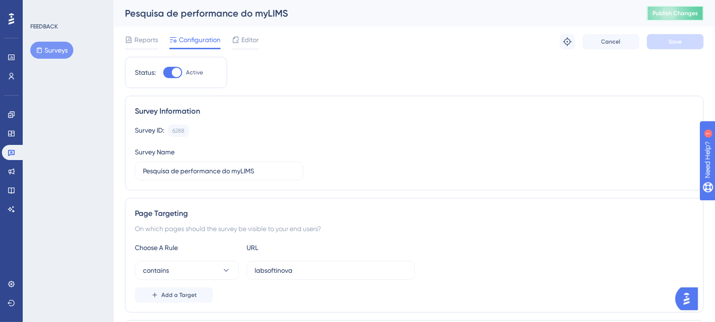
click at [688, 9] on span "Publish Changes" at bounding box center [674, 13] width 45 height 8
click at [251, 44] on span "Editor" at bounding box center [250, 39] width 18 height 11
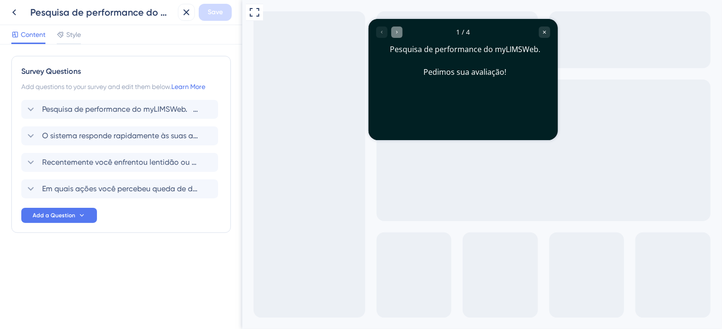
click at [397, 30] on icon "Go to Question 2" at bounding box center [397, 32] width 6 height 6
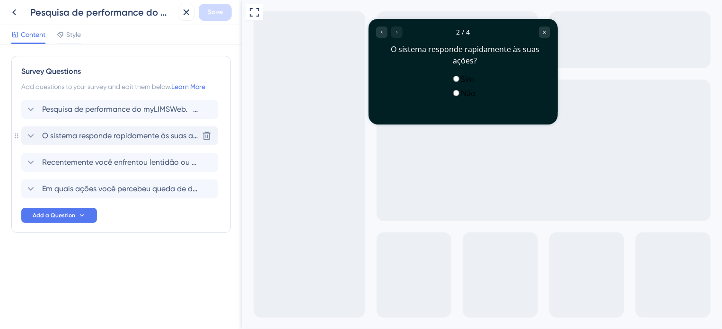
click at [33, 132] on icon at bounding box center [30, 135] width 11 height 11
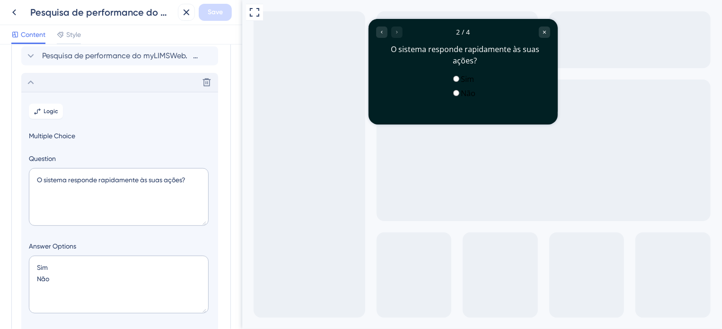
scroll to position [34, 0]
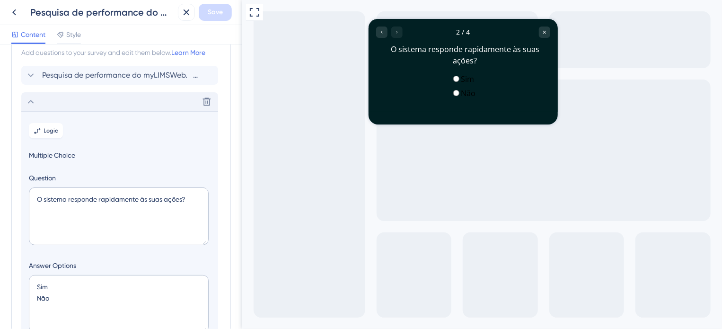
click at [37, 104] on div "Delete" at bounding box center [119, 101] width 197 height 19
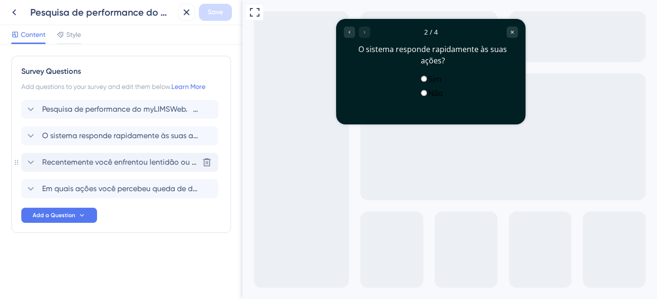
click at [133, 161] on span "Recentemente você enfrentou lentidão ou travamentos ao utilizar o sistema?" at bounding box center [120, 162] width 156 height 11
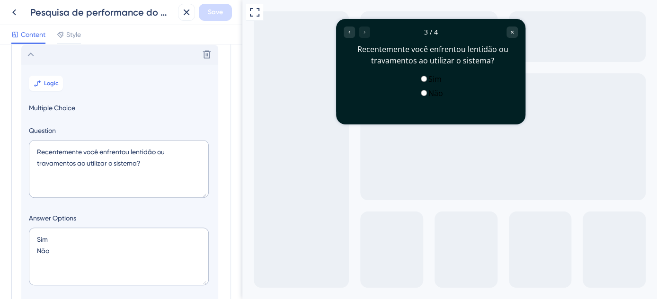
scroll to position [108, 0]
click at [45, 80] on span "Logic" at bounding box center [51, 83] width 15 height 8
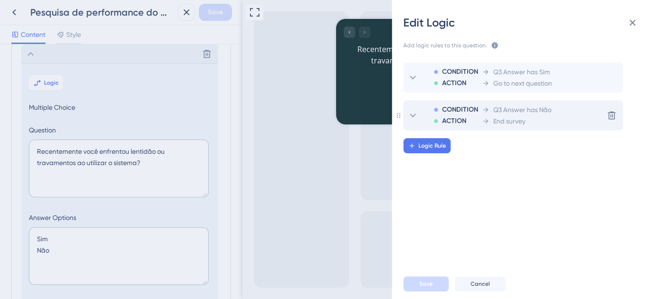
click at [497, 119] on span "End survey" at bounding box center [509, 120] width 32 height 11
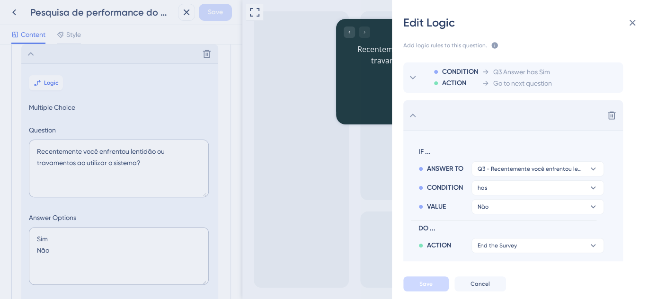
scroll to position [25, 0]
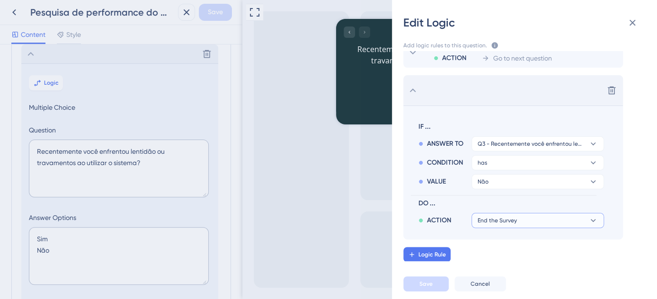
click at [572, 216] on button "End the Survey" at bounding box center [537, 220] width 132 height 15
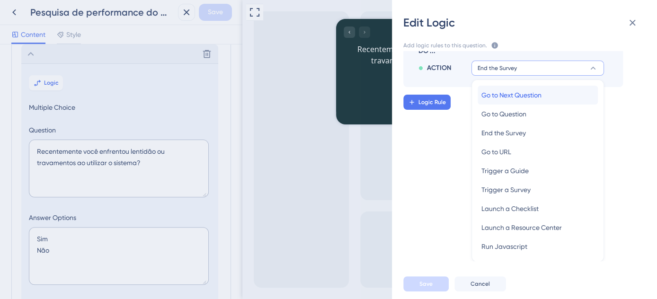
click at [524, 97] on span "Go to Next Question" at bounding box center [511, 94] width 60 height 11
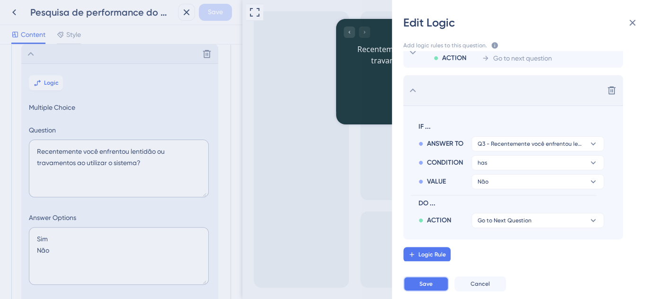
click at [439, 282] on button "Save" at bounding box center [425, 283] width 45 height 15
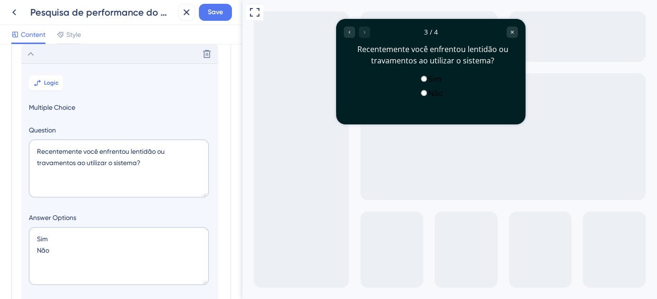
click at [31, 56] on icon at bounding box center [30, 53] width 11 height 11
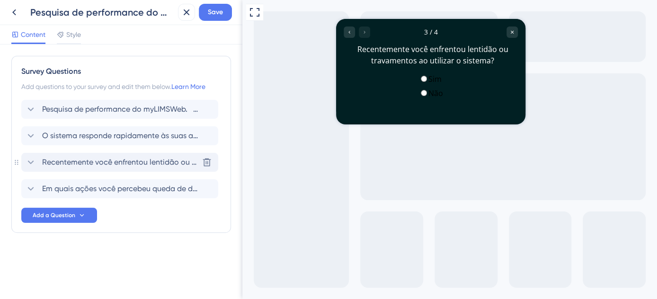
scroll to position [0, 0]
click at [131, 161] on span "Recentemente você enfrentou lentidão ou travamentos ao utilizar o sistema?" at bounding box center [120, 162] width 156 height 11
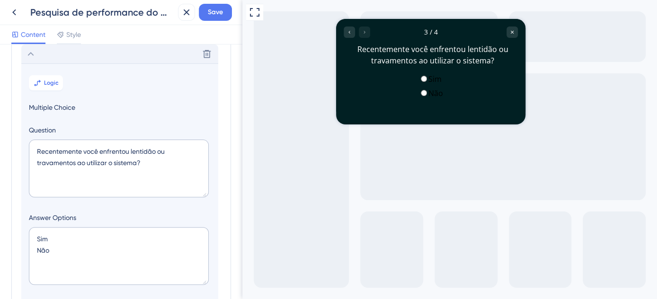
scroll to position [22, 0]
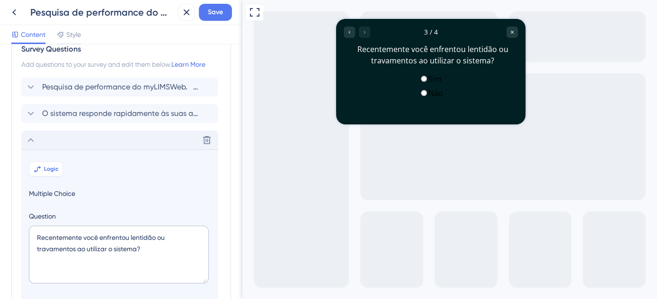
click at [60, 167] on button "Logic" at bounding box center [46, 168] width 34 height 15
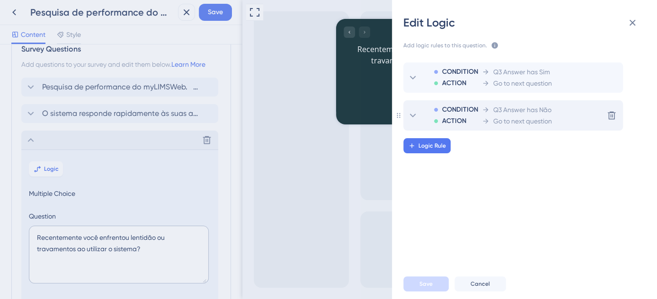
click at [460, 120] on span "ACTION" at bounding box center [454, 120] width 24 height 11
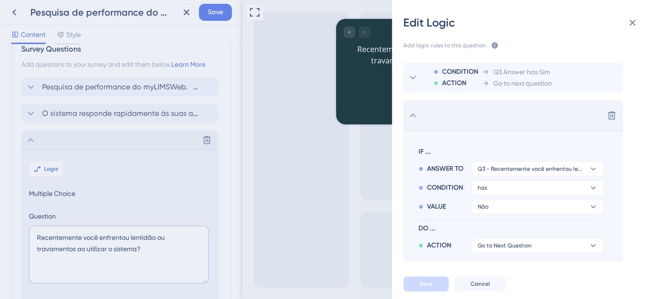
scroll to position [25, 0]
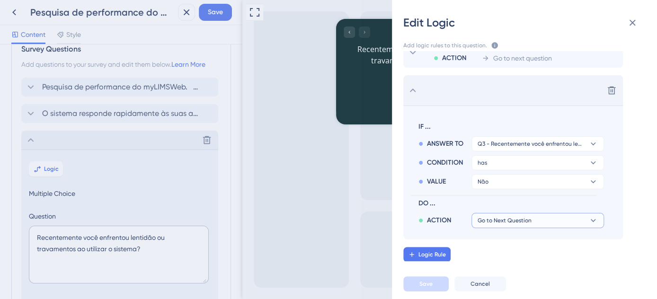
click at [593, 219] on icon at bounding box center [592, 220] width 9 height 9
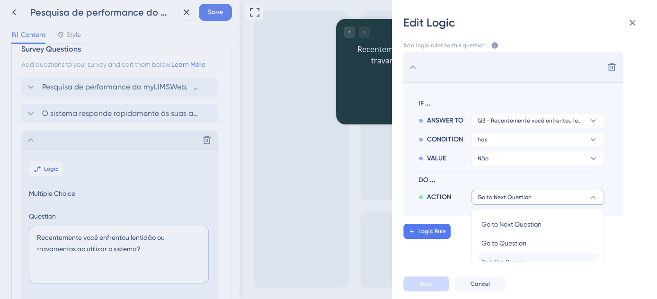
scroll to position [5, 0]
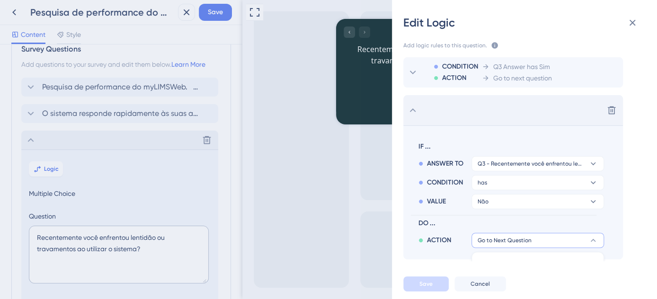
click at [481, 238] on span "Go to Next Question" at bounding box center [504, 241] width 54 height 8
click at [481, 262] on div "Add logic rules to this question. The rules will apply after this question is a…" at bounding box center [528, 149] width 250 height 238
click at [592, 240] on icon at bounding box center [592, 240] width 5 height 3
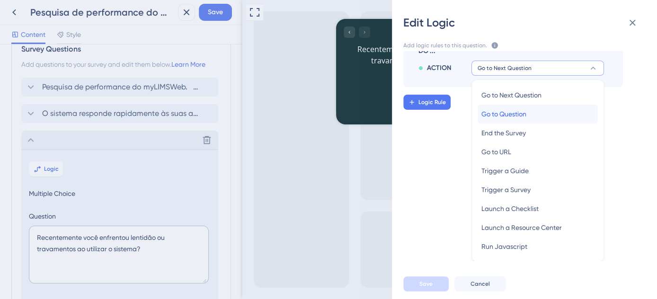
click at [535, 112] on div "Go to Question Go to Question" at bounding box center [537, 114] width 113 height 19
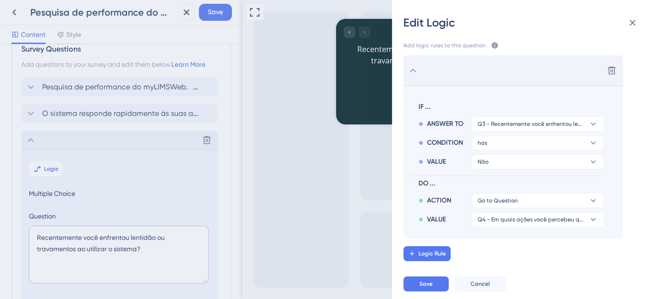
scroll to position [44, 0]
click at [597, 220] on icon at bounding box center [592, 220] width 9 height 9
click at [618, 225] on section "IF ... ANSWER TO Q3 - Recentemente você enfrentou lentidão ou travamentos ao ut…" at bounding box center [513, 163] width 220 height 153
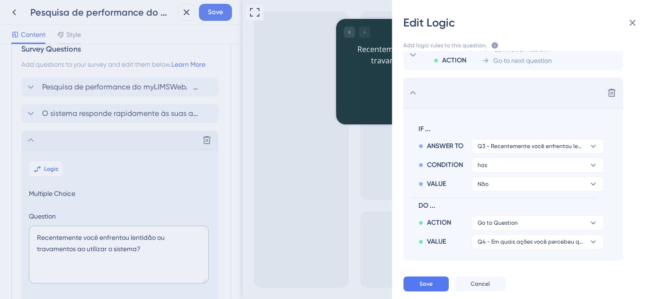
scroll to position [43, 0]
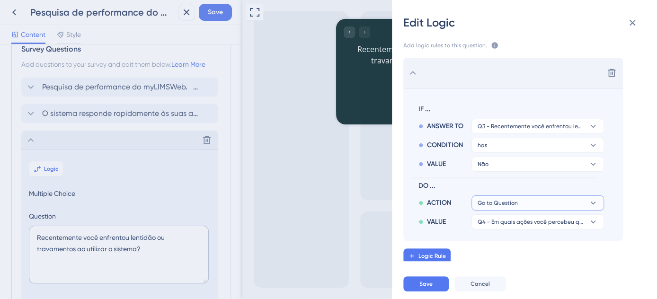
click at [584, 198] on button "Go to Question" at bounding box center [537, 202] width 132 height 15
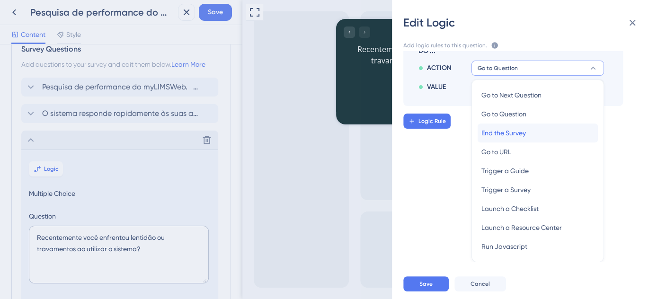
click at [557, 136] on div "End the Survey End the Survey" at bounding box center [537, 132] width 113 height 19
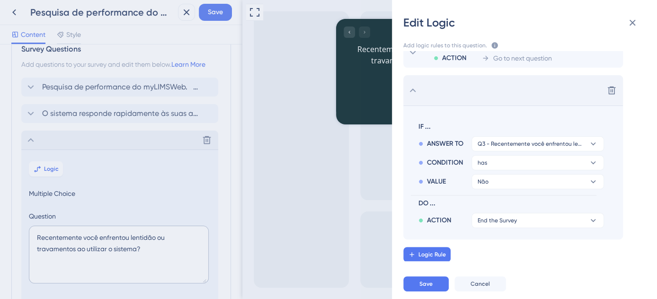
click at [636, 233] on div "CONDITION ACTION Q3 Answer has Sim Go to next question Delete IF ... ANSWER TO …" at bounding box center [535, 138] width 265 height 202
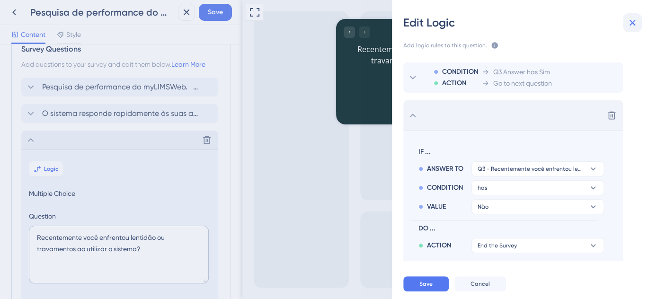
click at [628, 24] on icon at bounding box center [631, 22] width 11 height 11
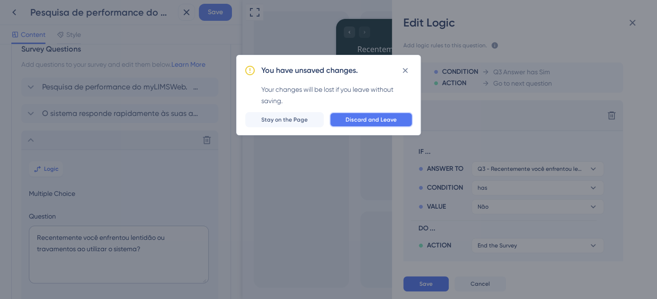
click at [349, 114] on button "Discard and Leave" at bounding box center [370, 119] width 83 height 15
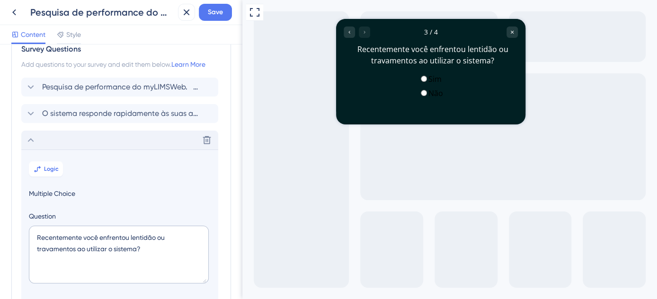
click at [80, 134] on div "Delete" at bounding box center [119, 140] width 197 height 19
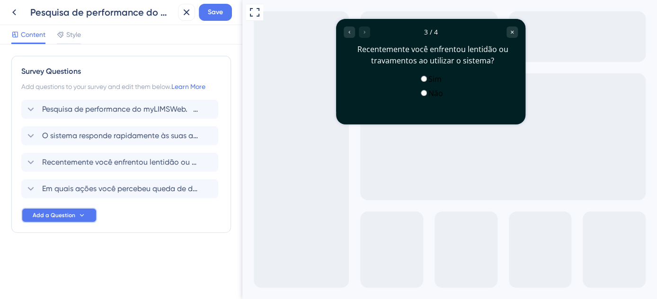
click at [63, 209] on button "Add a Question" at bounding box center [59, 215] width 76 height 15
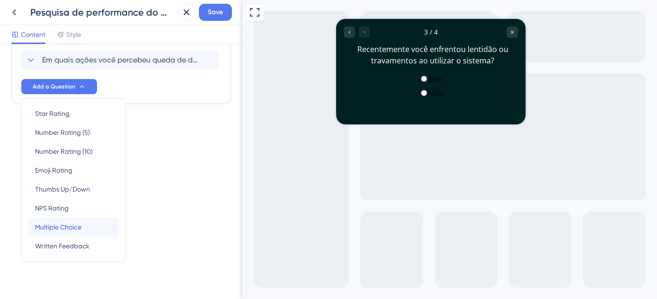
click at [38, 224] on span "Multiple Choice" at bounding box center [58, 226] width 46 height 11
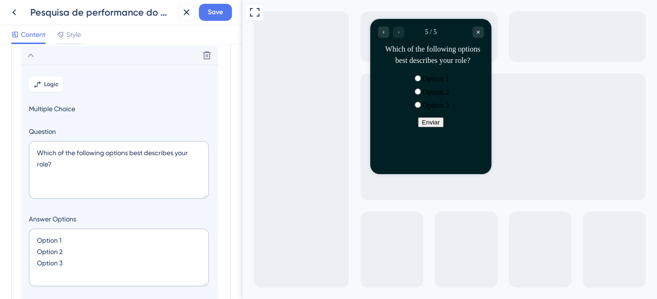
scroll to position [161, 0]
drag, startPoint x: 83, startPoint y: 262, endPoint x: 32, endPoint y: 237, distance: 56.7
click at [32, 237] on textarea "Option 1 Option 2 Option 3" at bounding box center [119, 256] width 180 height 58
type input "-4"
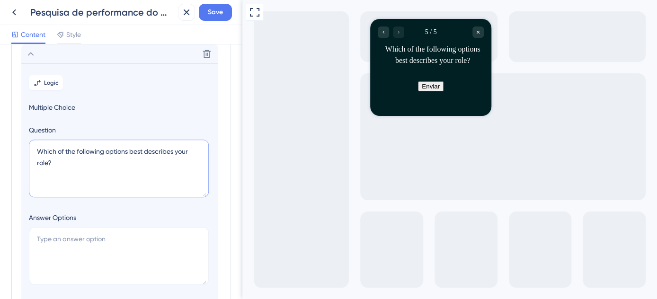
drag, startPoint x: 92, startPoint y: 170, endPoint x: 33, endPoint y: 149, distance: 62.4
click at [33, 149] on textarea "Which of the following options best describes your role?" at bounding box center [119, 169] width 180 height 58
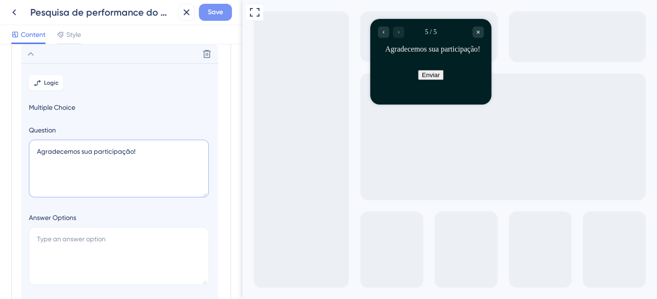
type textarea "Agradecemos sua participação!"
click at [208, 16] on span "Save" at bounding box center [215, 12] width 15 height 11
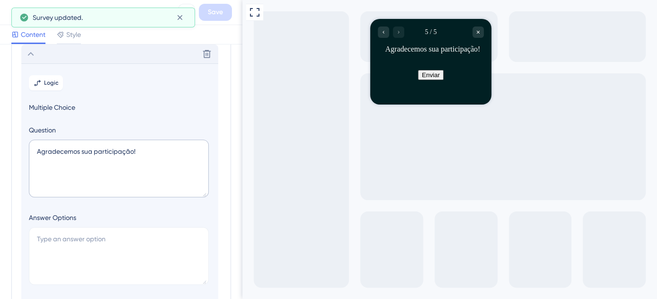
click at [34, 48] on icon at bounding box center [30, 53] width 11 height 11
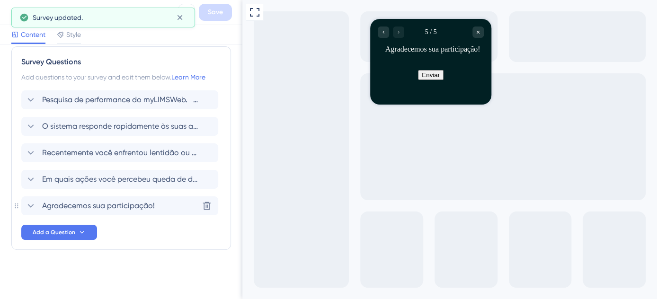
scroll to position [9, 0]
click at [75, 32] on span "Style" at bounding box center [73, 34] width 15 height 11
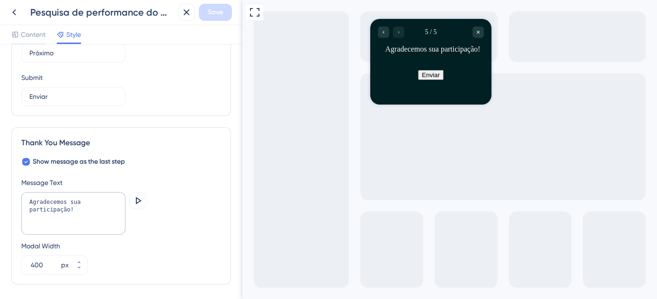
scroll to position [646, 0]
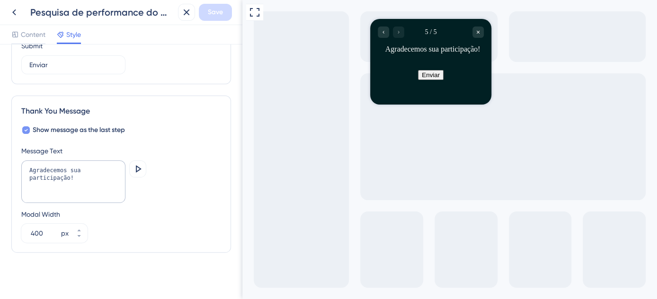
click at [25, 126] on icon at bounding box center [26, 130] width 4 height 8
checkbox input "false"
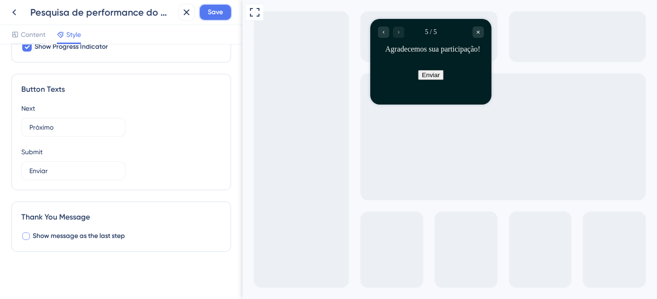
click at [210, 12] on span "Save" at bounding box center [215, 12] width 15 height 11
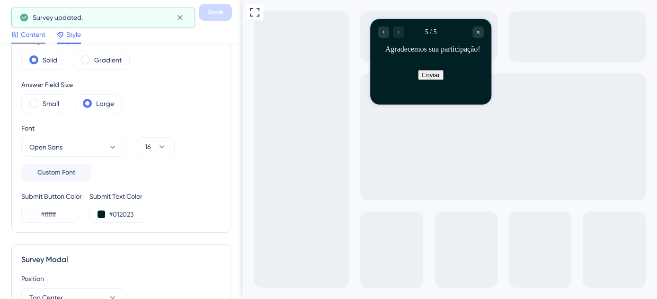
scroll to position [0, 0]
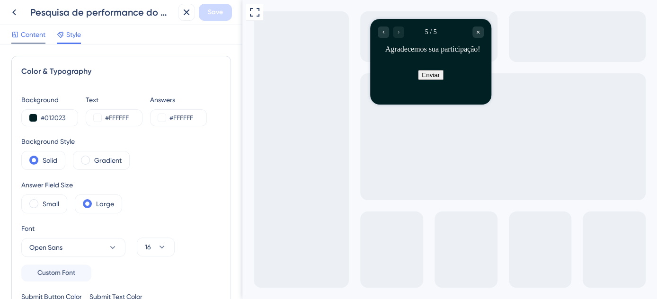
click at [29, 31] on span "Content" at bounding box center [33, 34] width 25 height 11
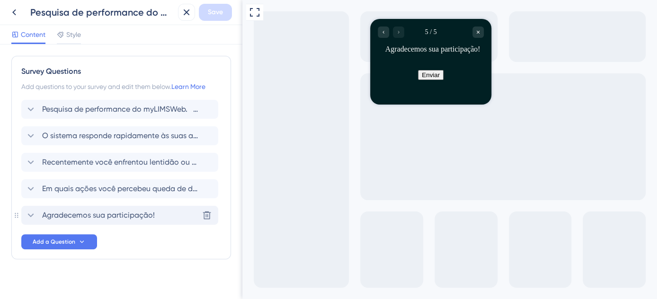
click at [109, 211] on span "Agradecemos sua participação!" at bounding box center [98, 215] width 113 height 11
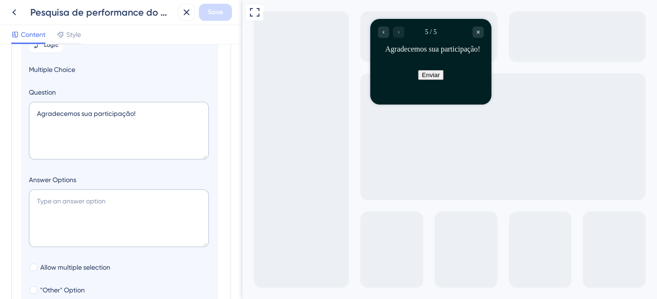
scroll to position [333, 0]
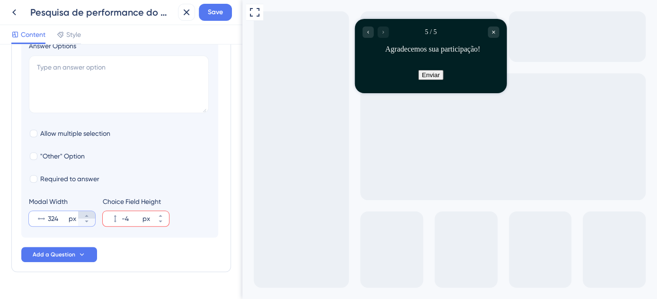
click at [87, 215] on icon at bounding box center [86, 216] width 3 height 2
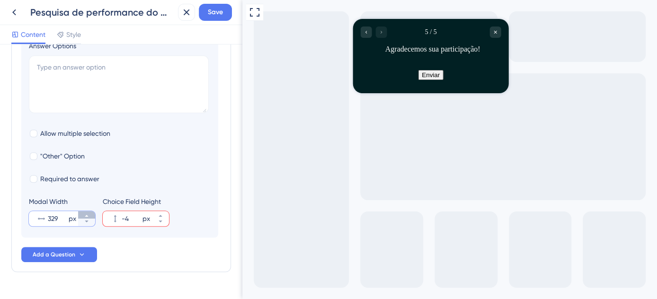
click at [87, 215] on icon at bounding box center [86, 216] width 3 height 2
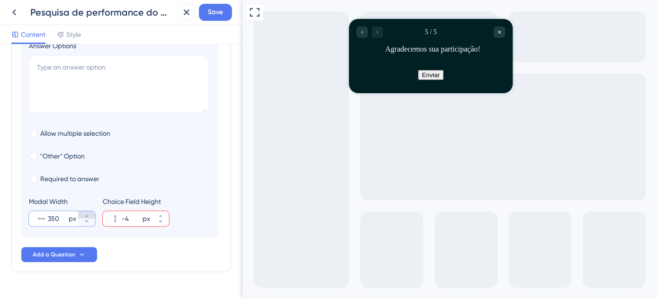
click at [87, 215] on icon at bounding box center [86, 216] width 3 height 2
click at [88, 213] on icon at bounding box center [87, 216] width 6 height 6
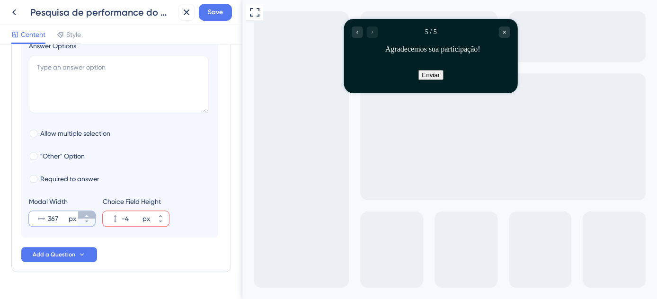
click at [88, 213] on icon at bounding box center [87, 216] width 6 height 6
type input "370"
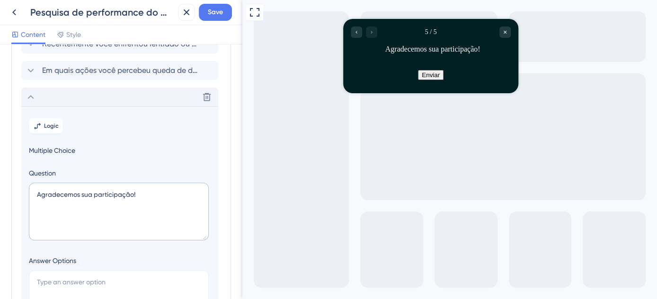
click at [34, 98] on icon at bounding box center [30, 96] width 11 height 11
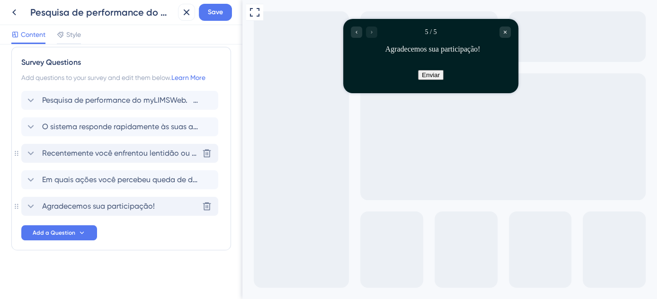
click at [112, 156] on span "Recentemente você enfrentou lentidão ou travamentos ao utilizar o sistema?" at bounding box center [120, 153] width 156 height 11
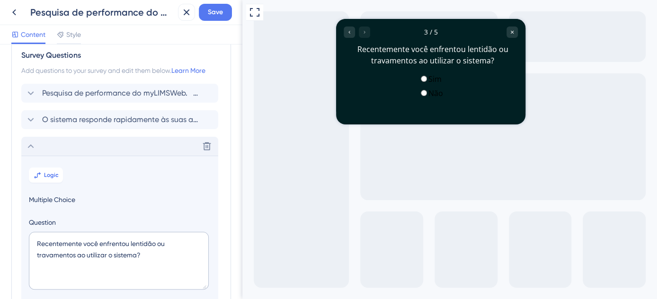
scroll to position [0, 0]
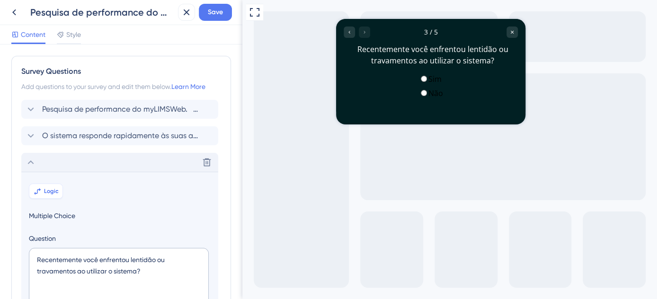
click at [55, 191] on span "Logic" at bounding box center [51, 191] width 15 height 8
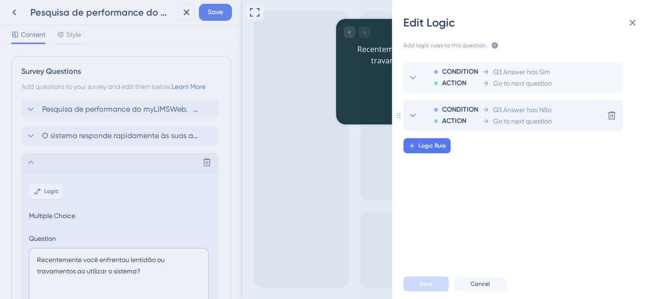
click at [499, 120] on span "Go to next question" at bounding box center [522, 120] width 59 height 11
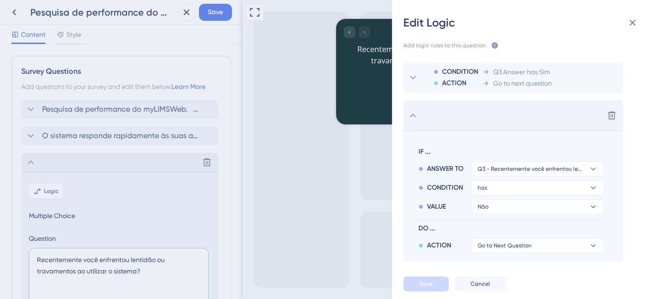
scroll to position [25, 0]
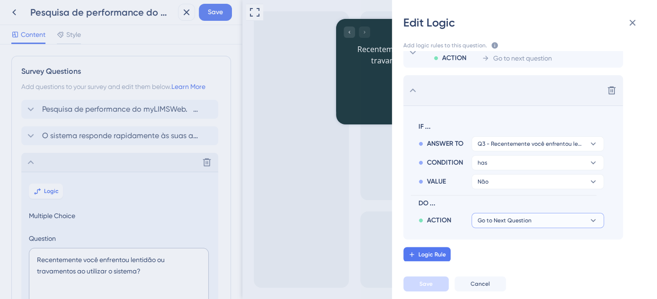
click at [557, 220] on button "Go to Next Question" at bounding box center [537, 220] width 132 height 15
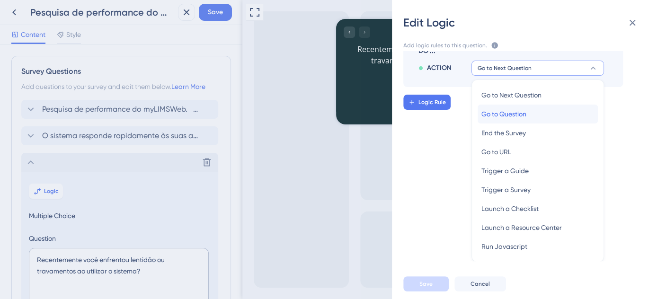
click at [498, 119] on div "Go to Question Go to Question" at bounding box center [537, 114] width 113 height 19
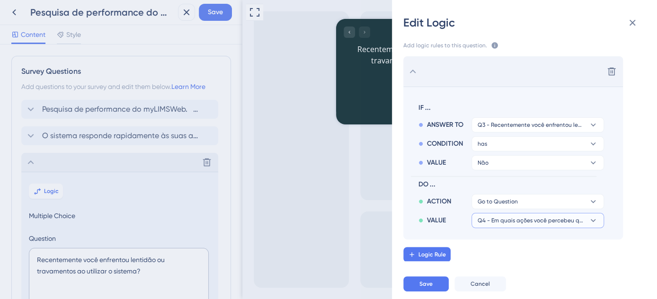
click at [540, 223] on span "Q4 - Em quais ações você percebeu queda de desempenho? (ex: ao acessar alguma d…" at bounding box center [530, 221] width 107 height 8
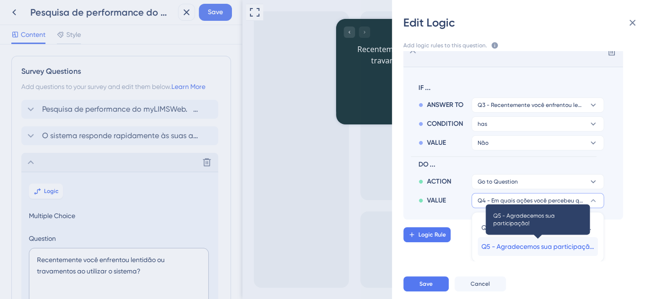
click at [541, 248] on span "Q5 - Agradecemos sua participação!" at bounding box center [537, 246] width 113 height 11
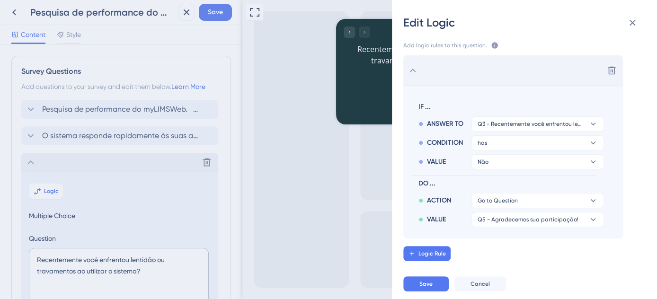
scroll to position [44, 0]
click at [431, 286] on span "Save" at bounding box center [425, 284] width 13 height 8
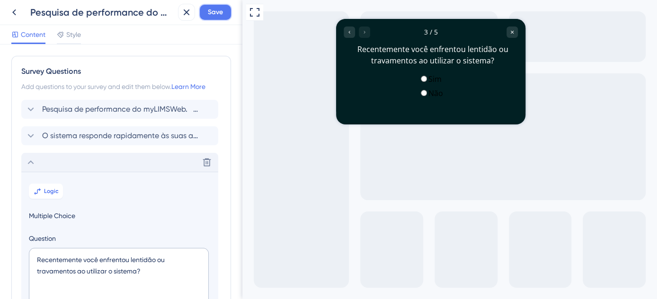
click at [218, 11] on span "Save" at bounding box center [215, 12] width 15 height 11
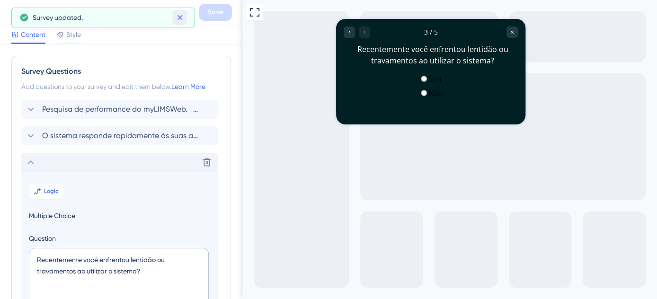
click at [179, 20] on icon at bounding box center [179, 17] width 9 height 9
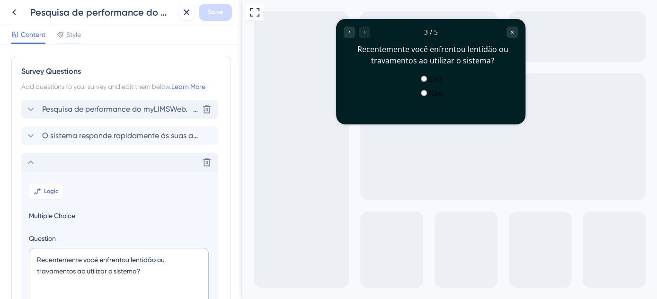
click at [105, 100] on div "Pesquisa de performance do myLIMSWeb. Pedimos sua avaliação! [GEOGRAPHIC_DATA]" at bounding box center [119, 109] width 197 height 19
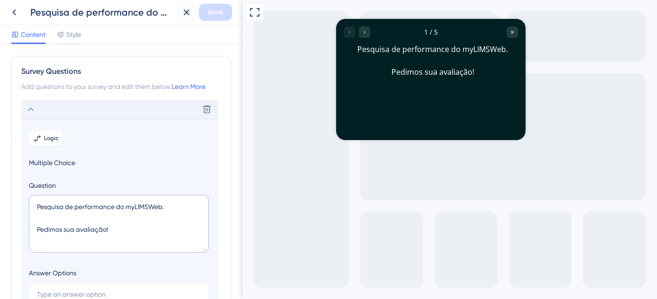
scroll to position [55, 0]
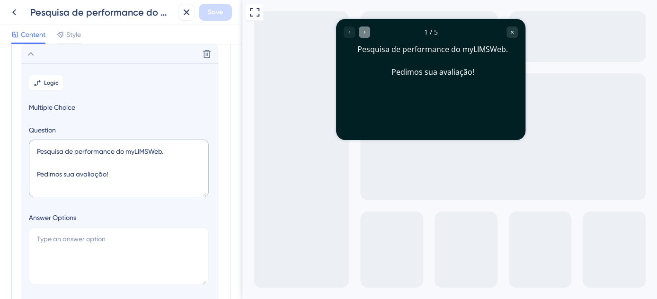
click at [362, 28] on div "Go to Question 2" at bounding box center [364, 31] width 11 height 11
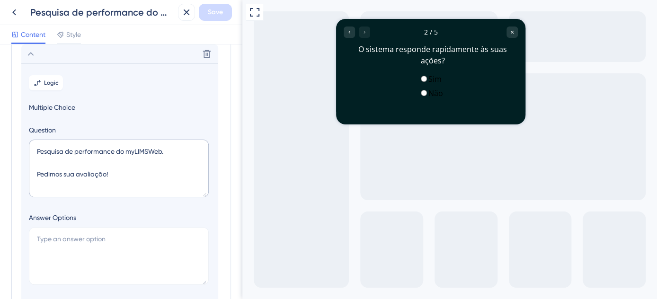
click at [428, 80] on span "radio group" at bounding box center [428, 79] width 0 height 10
click at [421, 80] on input "radio group" at bounding box center [424, 79] width 6 height 6
click at [428, 80] on span "radio group" at bounding box center [428, 79] width 0 height 10
click at [421, 80] on input "radio group" at bounding box center [424, 79] width 6 height 6
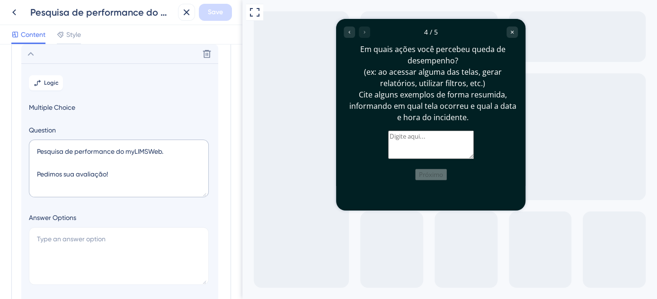
click at [388, 159] on textarea at bounding box center [431, 145] width 86 height 28
type textarea "hjkgjh"
click at [443, 180] on button "Próximo" at bounding box center [431, 174] width 32 height 11
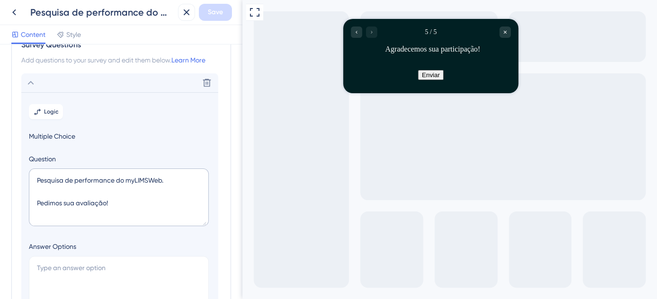
scroll to position [0, 0]
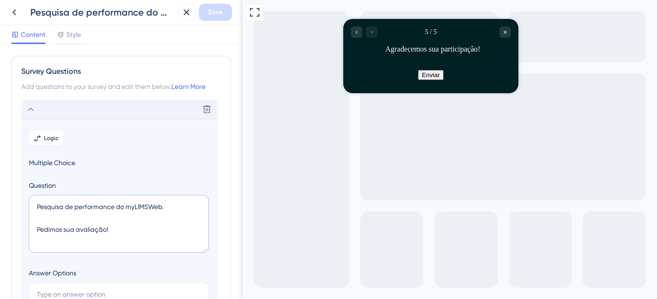
click at [44, 112] on div "Delete" at bounding box center [119, 109] width 197 height 19
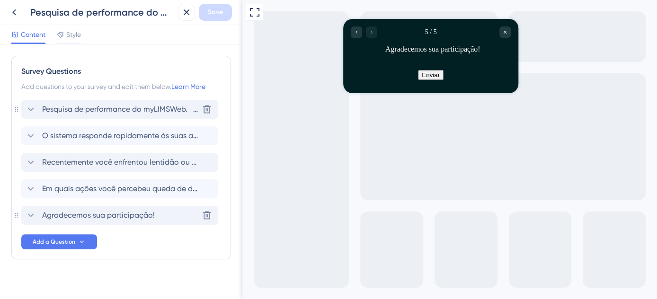
click at [47, 108] on span "Pesquisa de performance do myLIMSWeb. Pedimos sua avaliação!" at bounding box center [120, 109] width 156 height 11
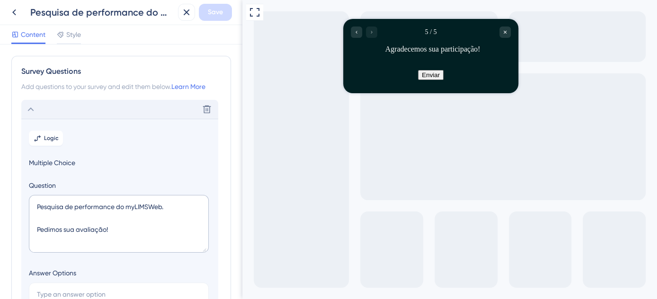
scroll to position [55, 0]
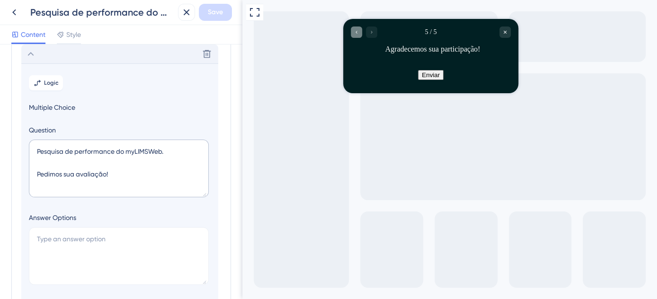
click at [353, 35] on icon "Go to Question 4" at bounding box center [356, 32] width 6 height 6
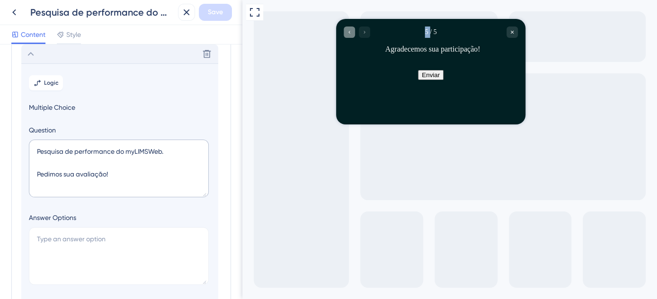
click at [353, 35] on div "Go to Question 4" at bounding box center [348, 31] width 11 height 11
click at [353, 35] on div "Go to Question 1" at bounding box center [348, 31] width 11 height 11
click at [353, 35] on div at bounding box center [356, 31] width 26 height 11
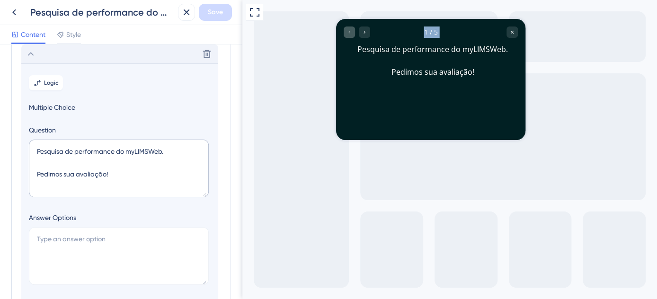
click at [353, 35] on div at bounding box center [356, 31] width 26 height 11
click at [361, 32] on icon "Go to Question 2" at bounding box center [364, 32] width 6 height 6
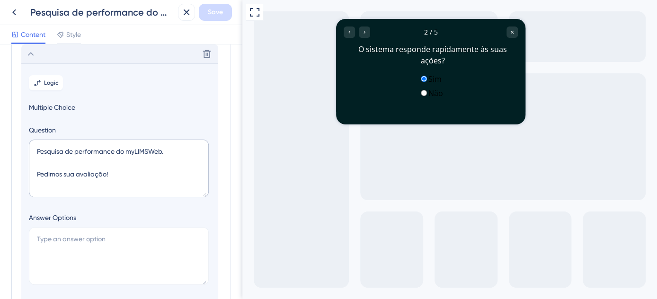
click at [428, 98] on span "radio group" at bounding box center [428, 93] width 0 height 10
click at [421, 96] on input "radio group" at bounding box center [424, 93] width 6 height 6
click at [364, 35] on icon "Go to Question 3" at bounding box center [364, 32] width 6 height 6
click at [428, 98] on span "radio group" at bounding box center [428, 93] width 0 height 10
click at [421, 96] on input "radio group" at bounding box center [424, 93] width 6 height 6
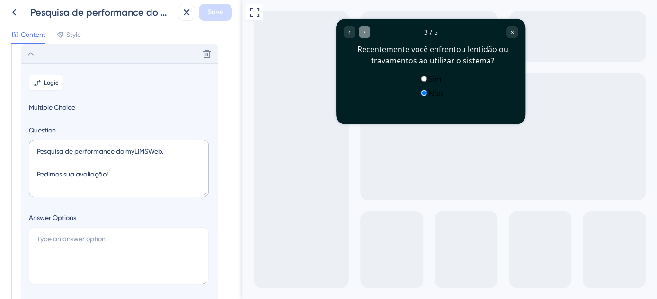
click at [364, 35] on icon "Go to Question 4" at bounding box center [364, 32] width 6 height 6
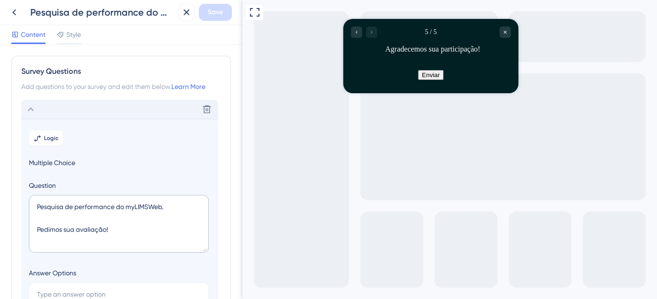
scroll to position [43, 0]
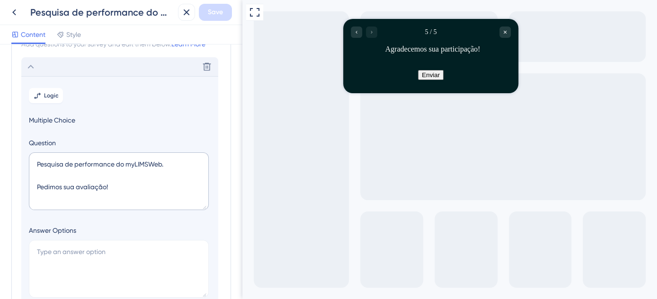
click at [28, 66] on icon at bounding box center [30, 66] width 11 height 11
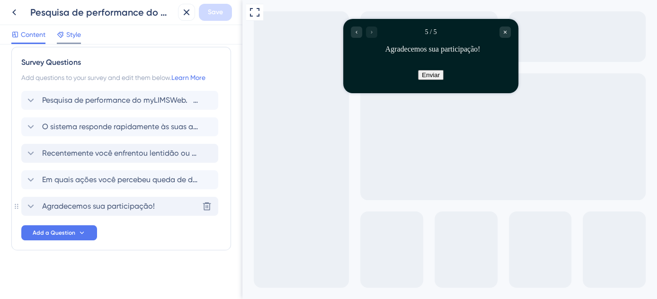
click at [78, 34] on span "Style" at bounding box center [73, 34] width 15 height 11
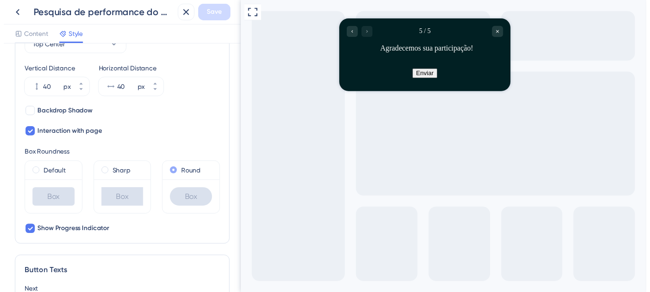
scroll to position [396, 0]
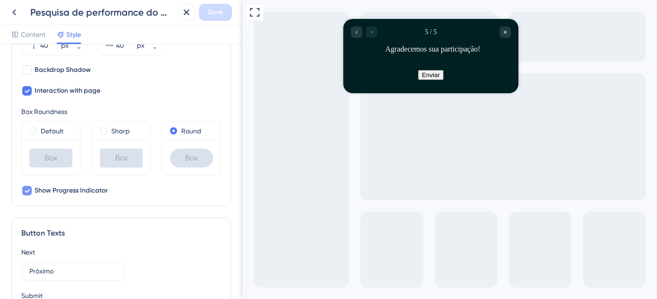
click at [55, 190] on span "Show Progress Indicator" at bounding box center [71, 190] width 73 height 11
checkbox input "false"
click at [212, 15] on span "Save" at bounding box center [215, 12] width 15 height 11
click at [183, 11] on icon at bounding box center [186, 12] width 11 height 11
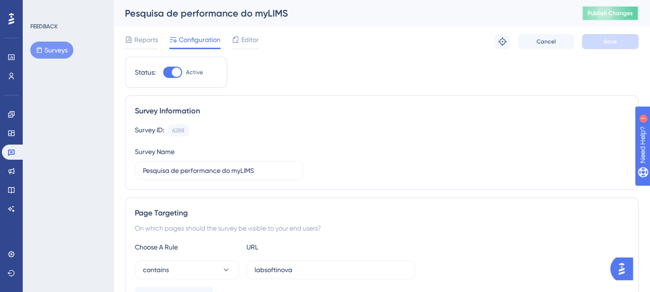
click at [607, 15] on span "Publish Changes" at bounding box center [610, 13] width 45 height 8
